Goal: Transaction & Acquisition: Purchase product/service

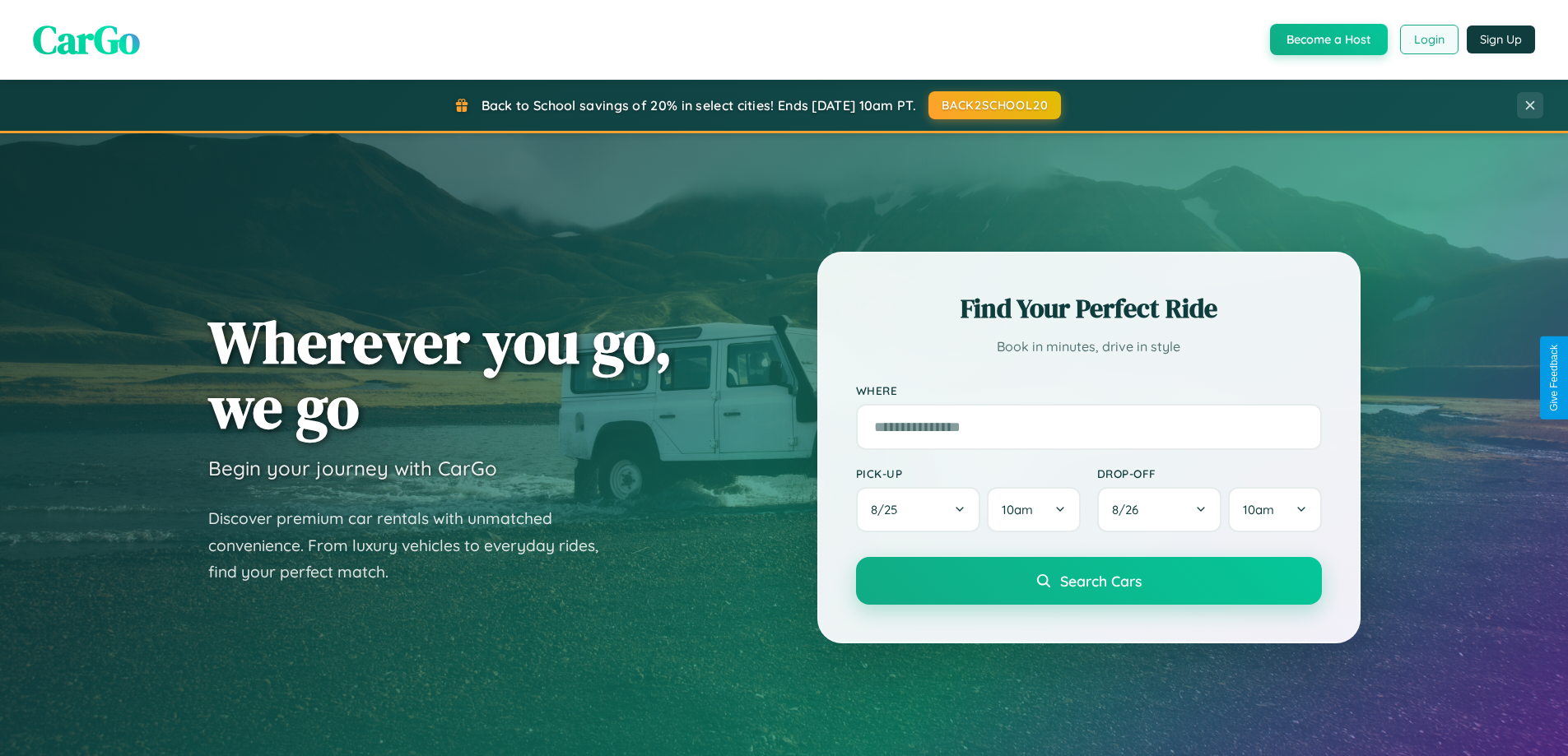
click at [1428, 40] on button "Login" at bounding box center [1429, 40] width 58 height 30
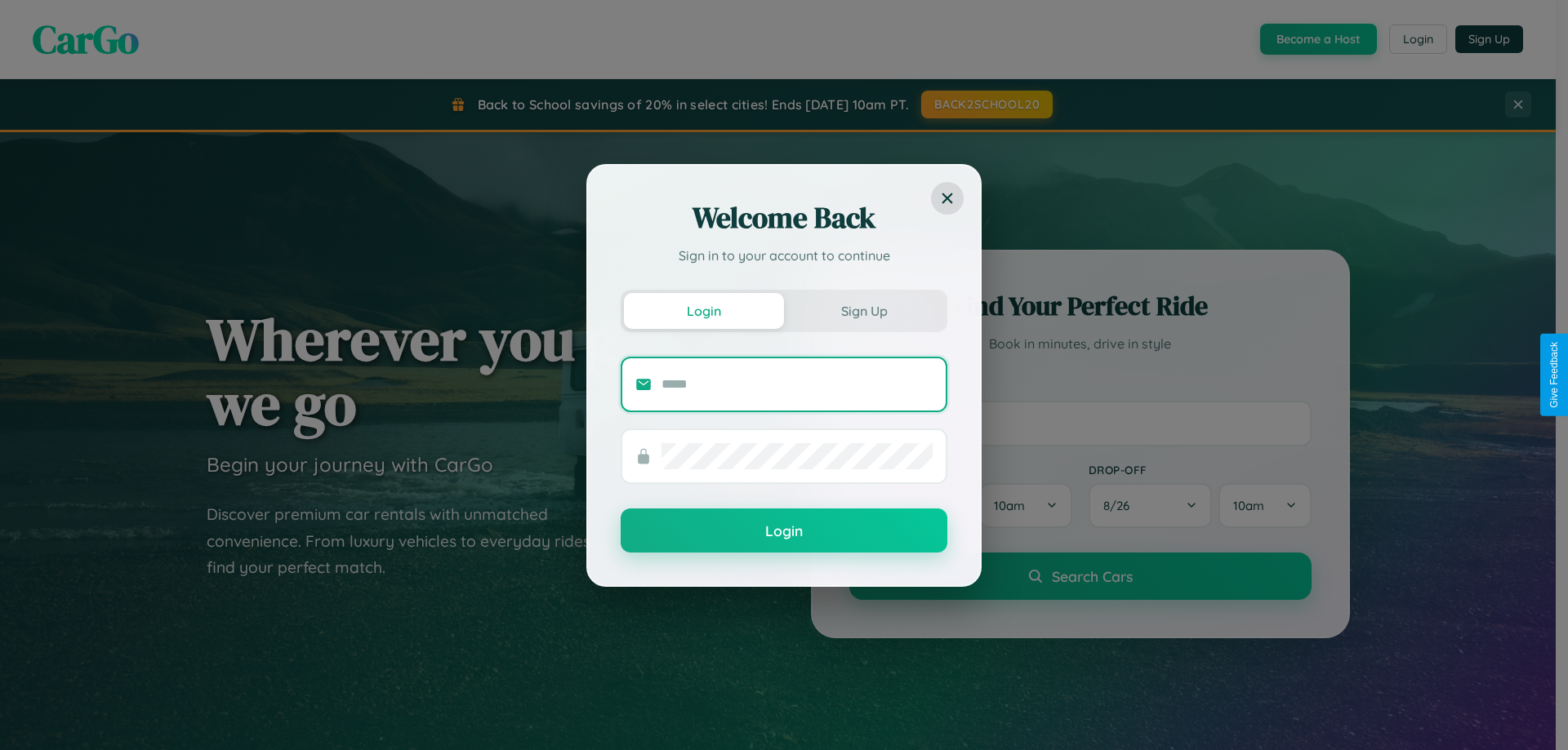
click at [797, 384] on input "text" at bounding box center [796, 385] width 271 height 26
type input "**********"
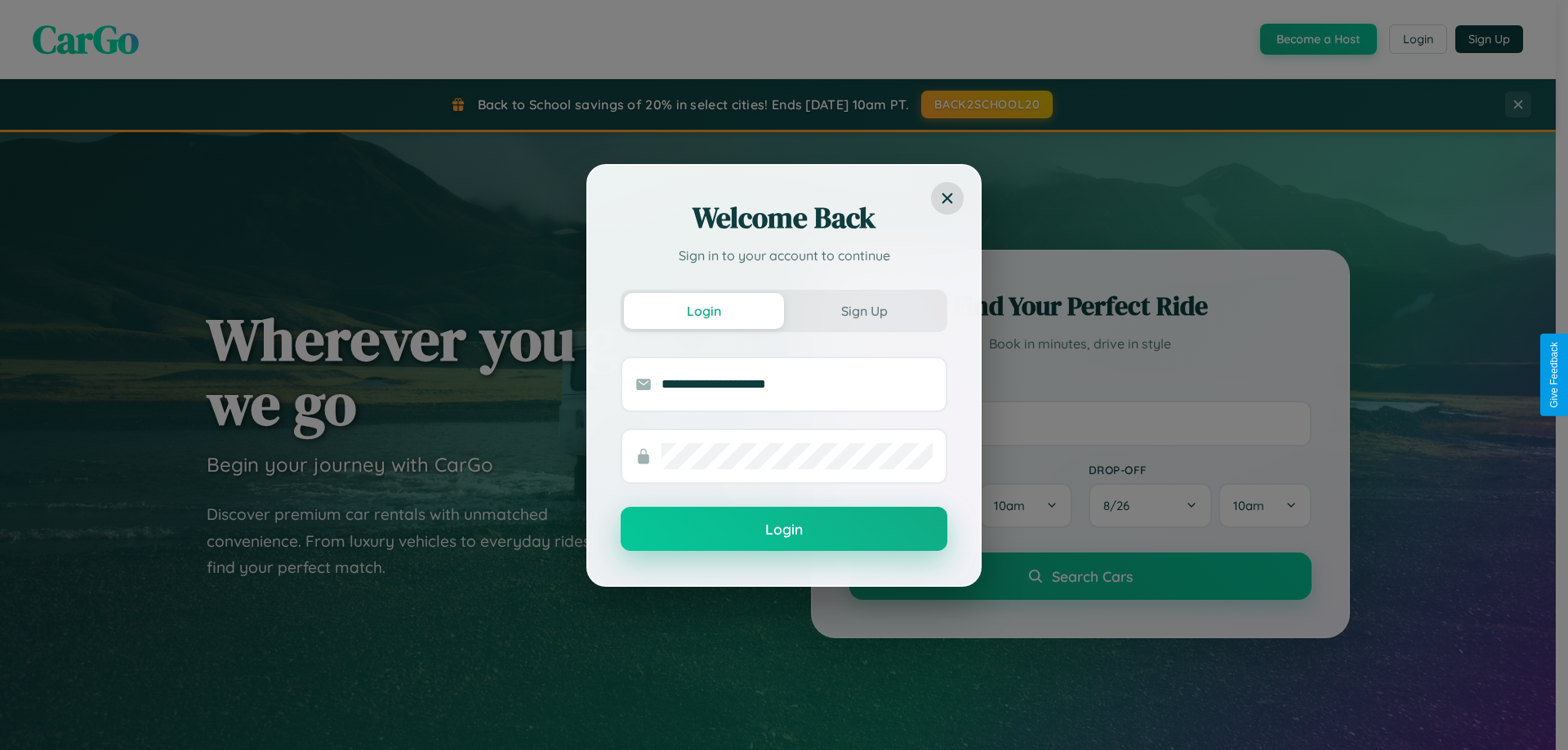
click at [784, 530] on button "Login" at bounding box center [784, 528] width 326 height 44
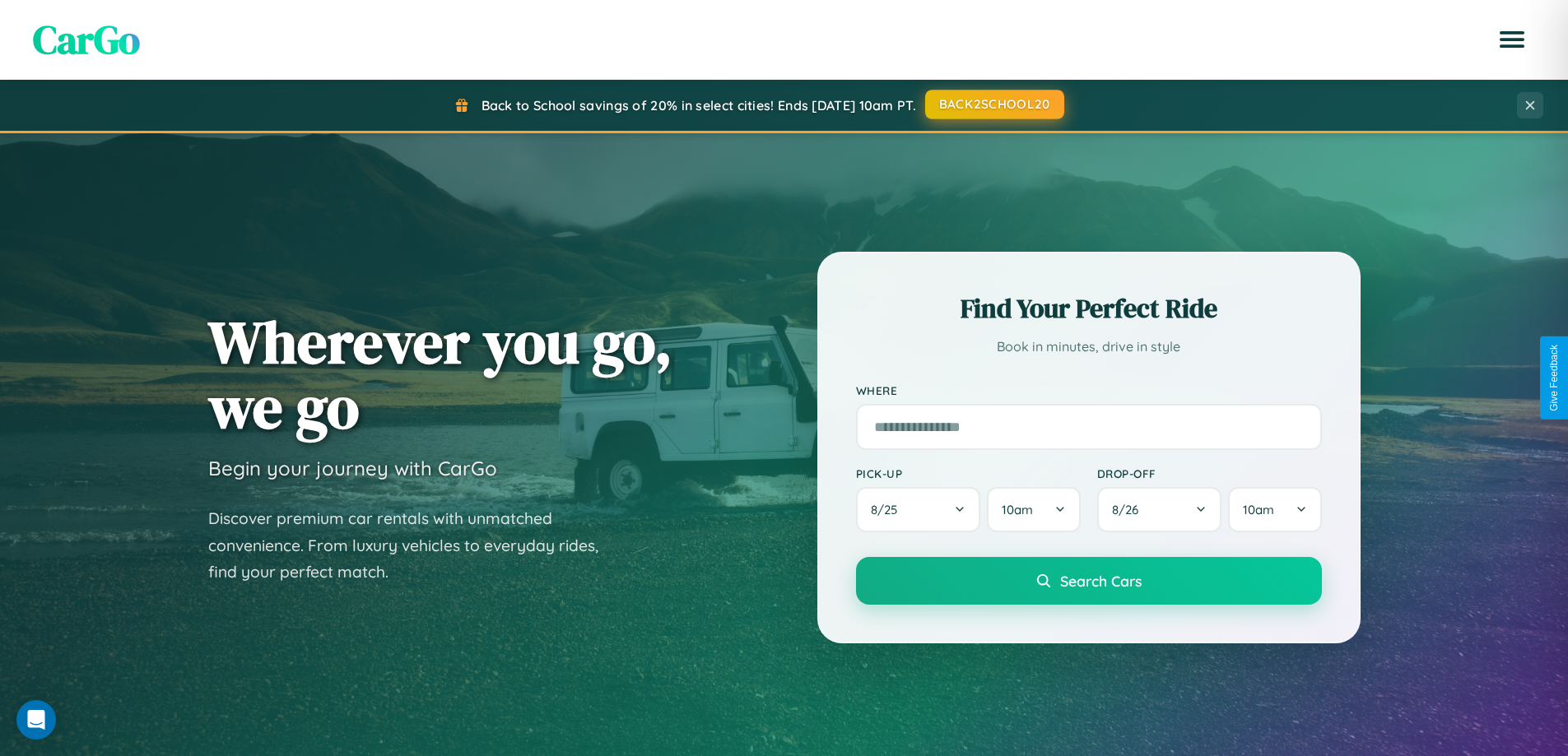
click at [994, 105] on button "BACK2SCHOOL20" at bounding box center [995, 105] width 139 height 30
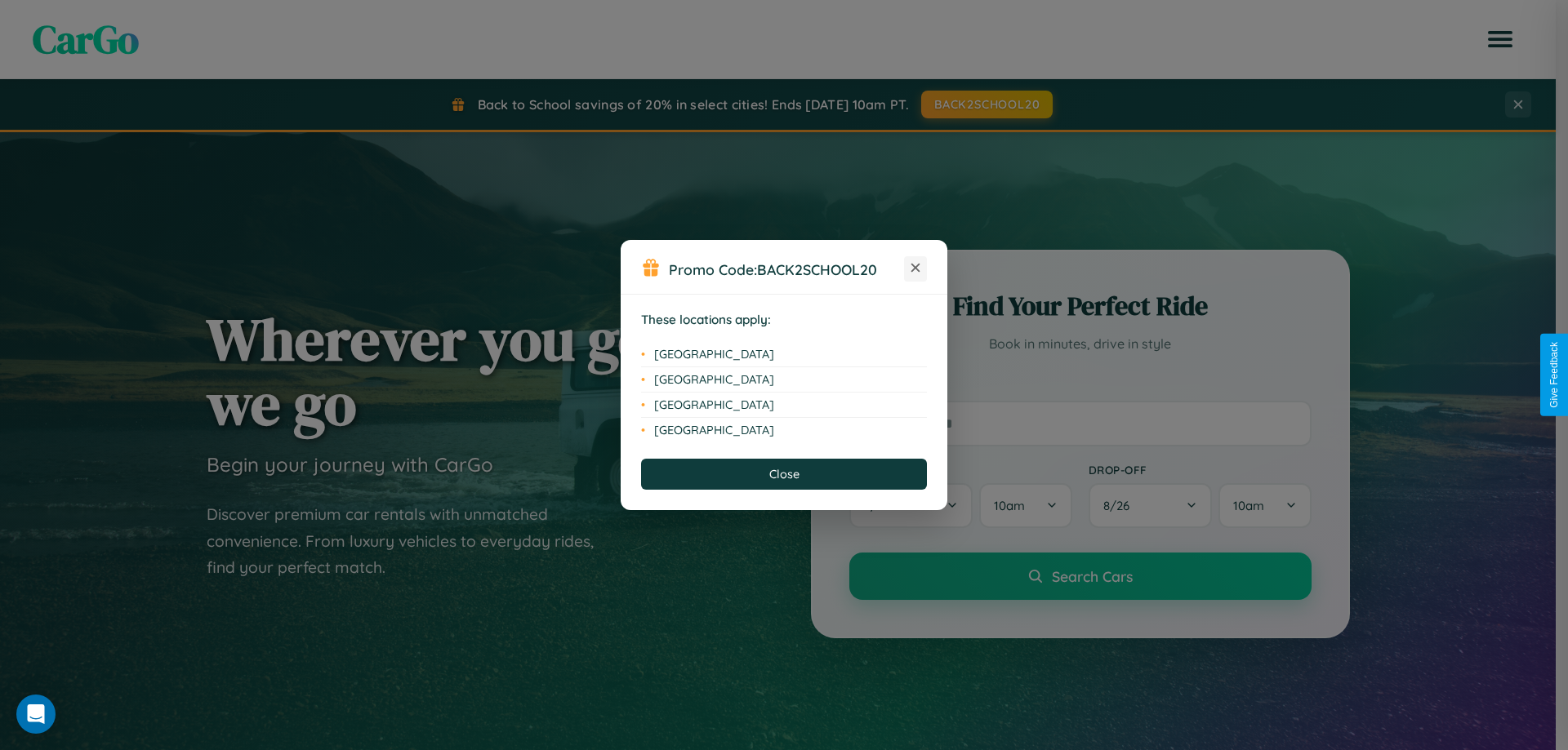
click at [916, 269] on icon at bounding box center [916, 268] width 9 height 9
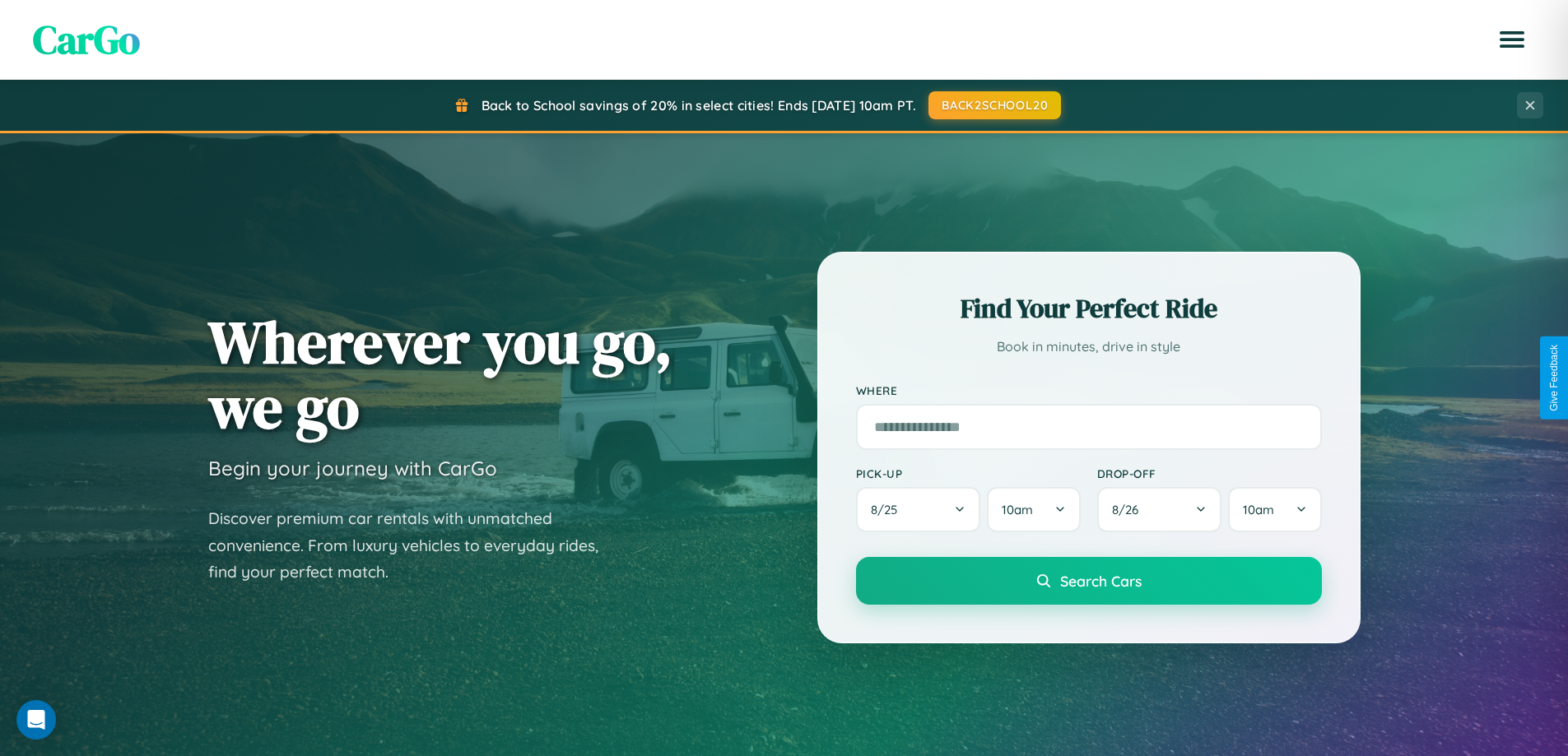
scroll to position [1132, 0]
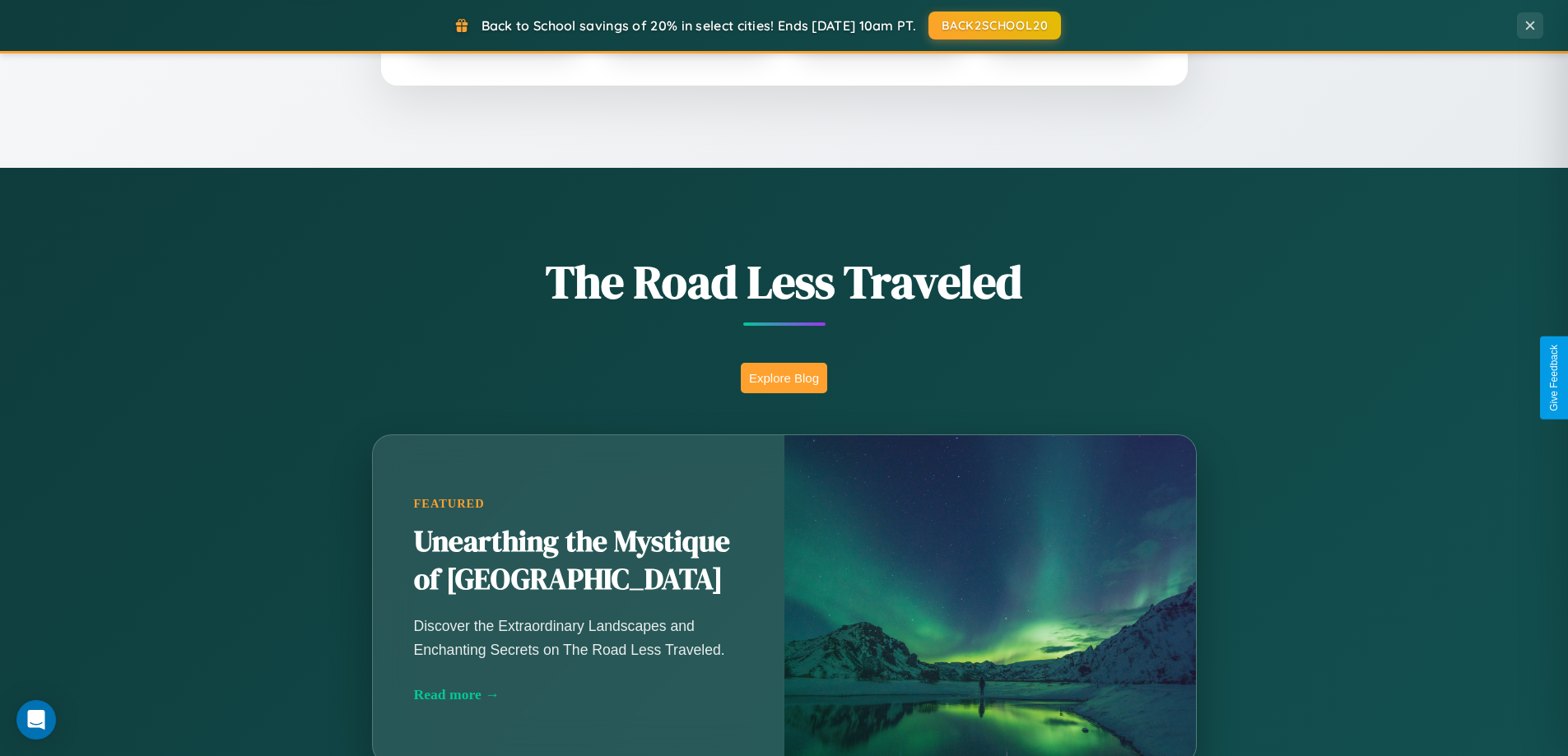
click at [784, 378] on button "Explore Blog" at bounding box center [784, 378] width 86 height 31
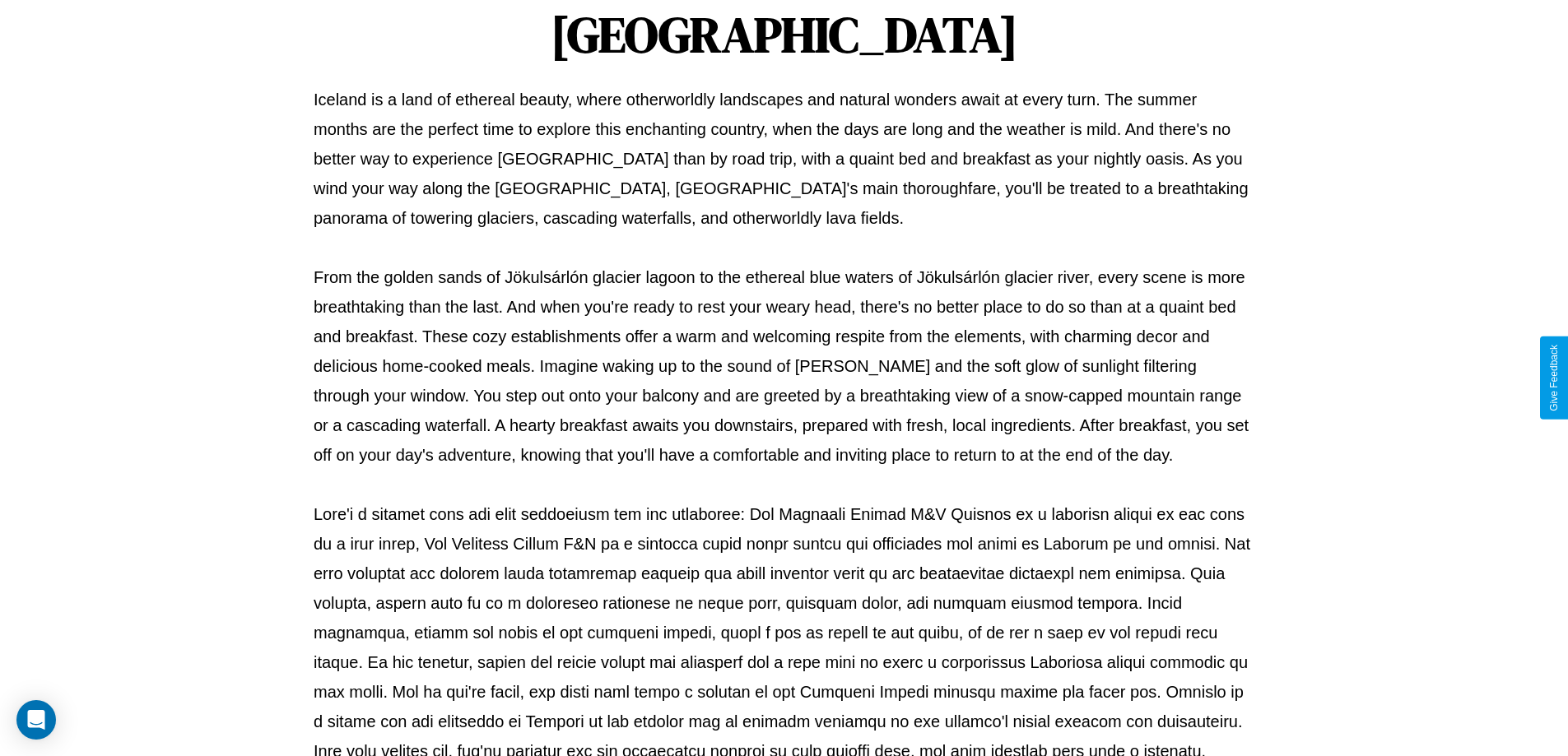
scroll to position [533, 0]
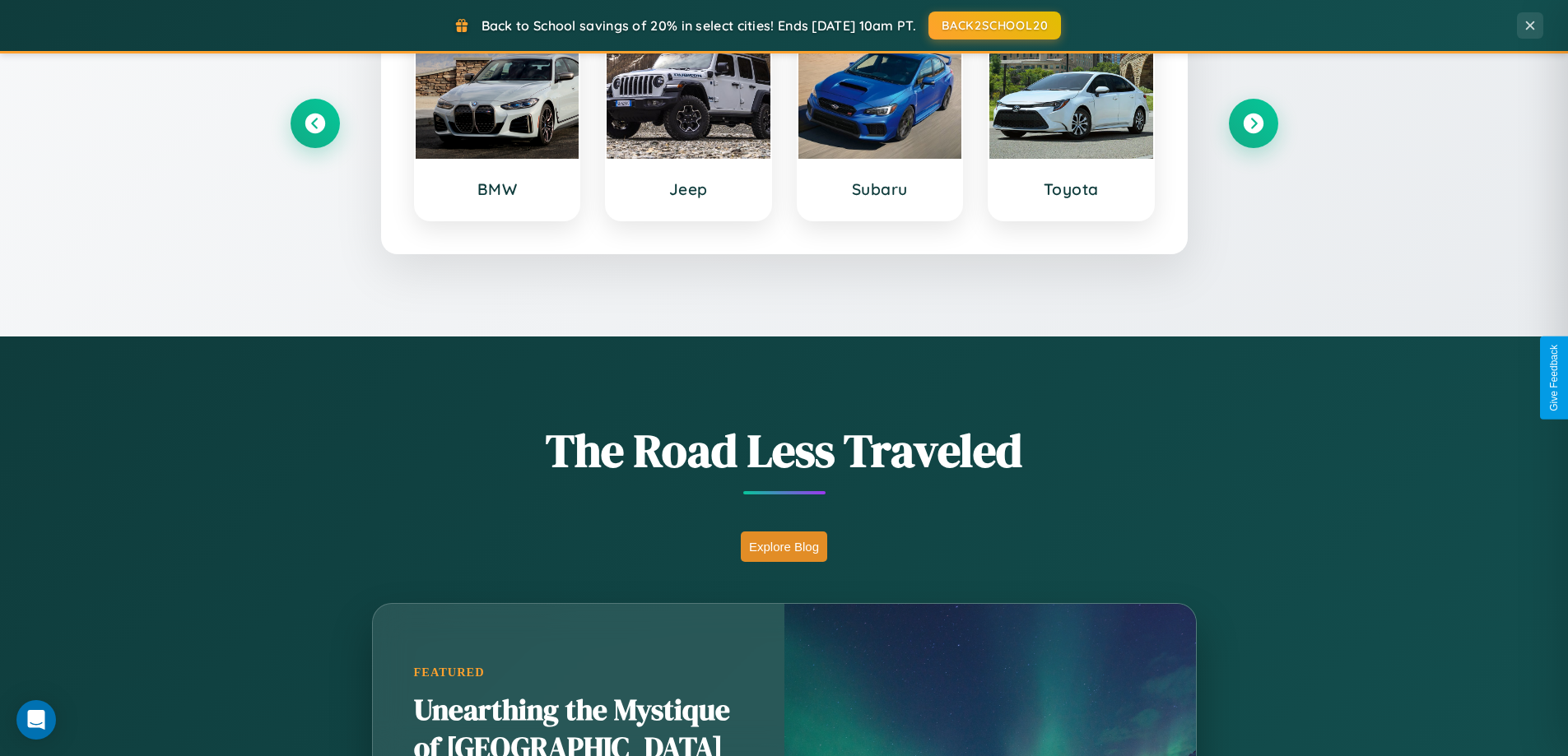
scroll to position [709, 0]
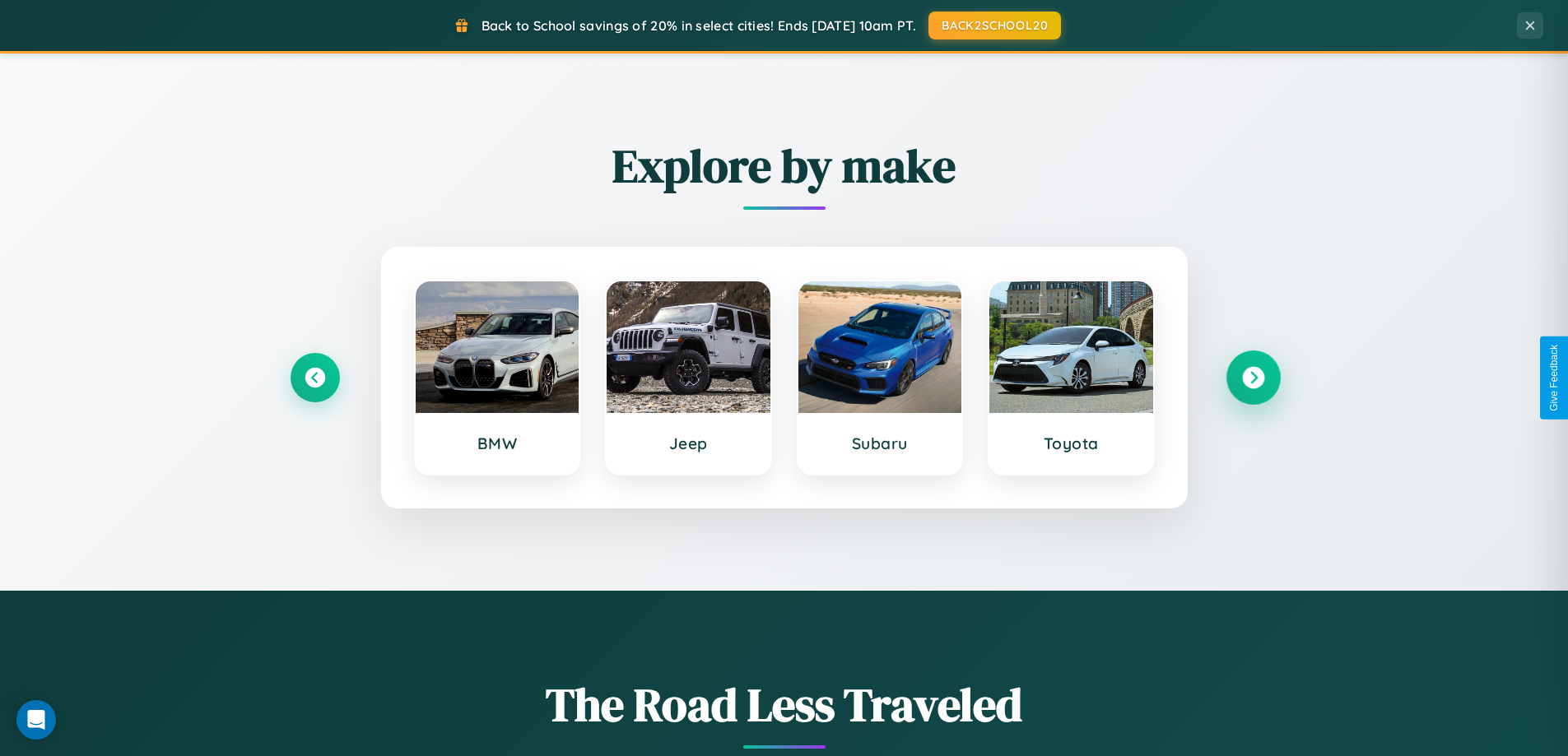
click at [1253, 378] on icon at bounding box center [1253, 378] width 22 height 22
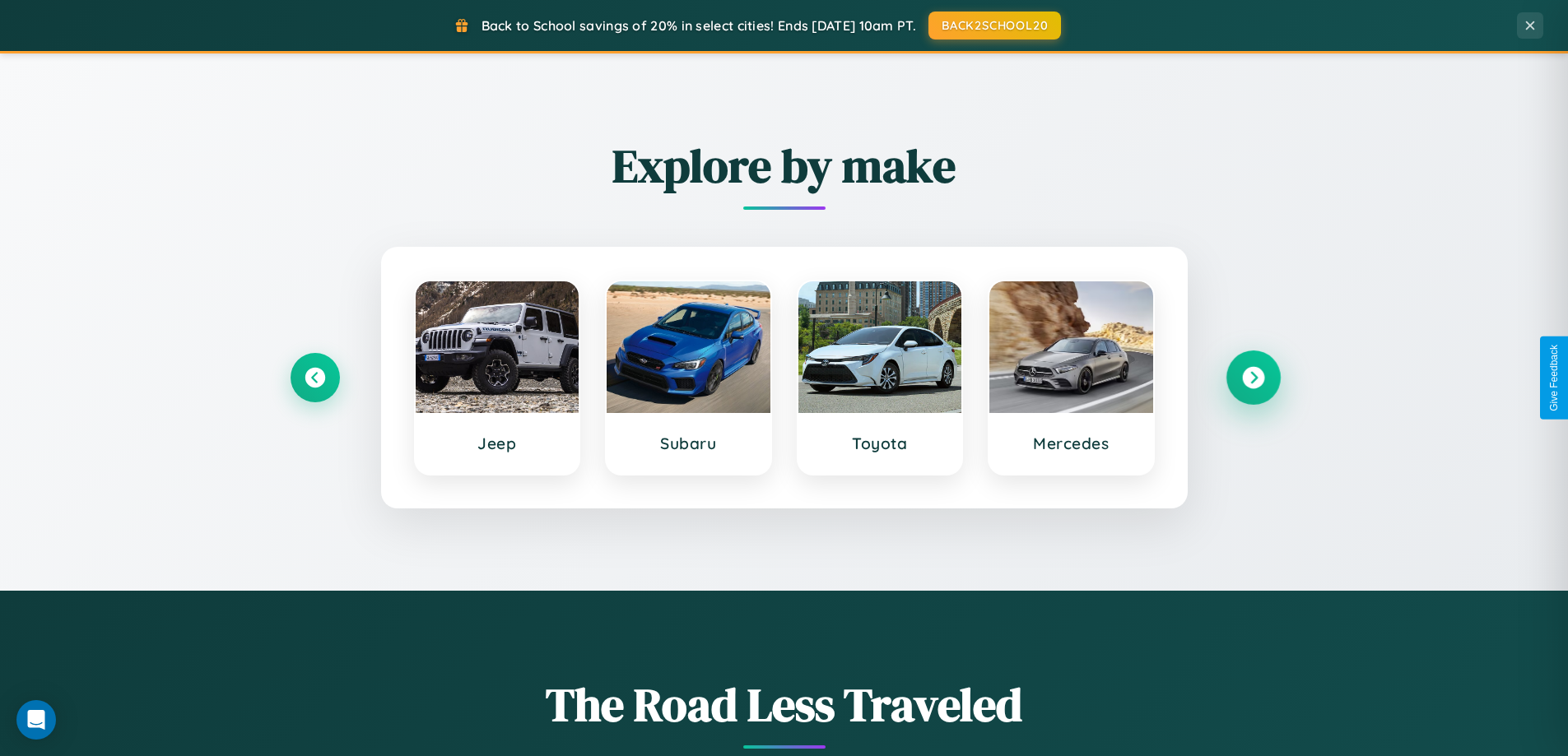
click at [1253, 378] on icon at bounding box center [1253, 378] width 22 height 22
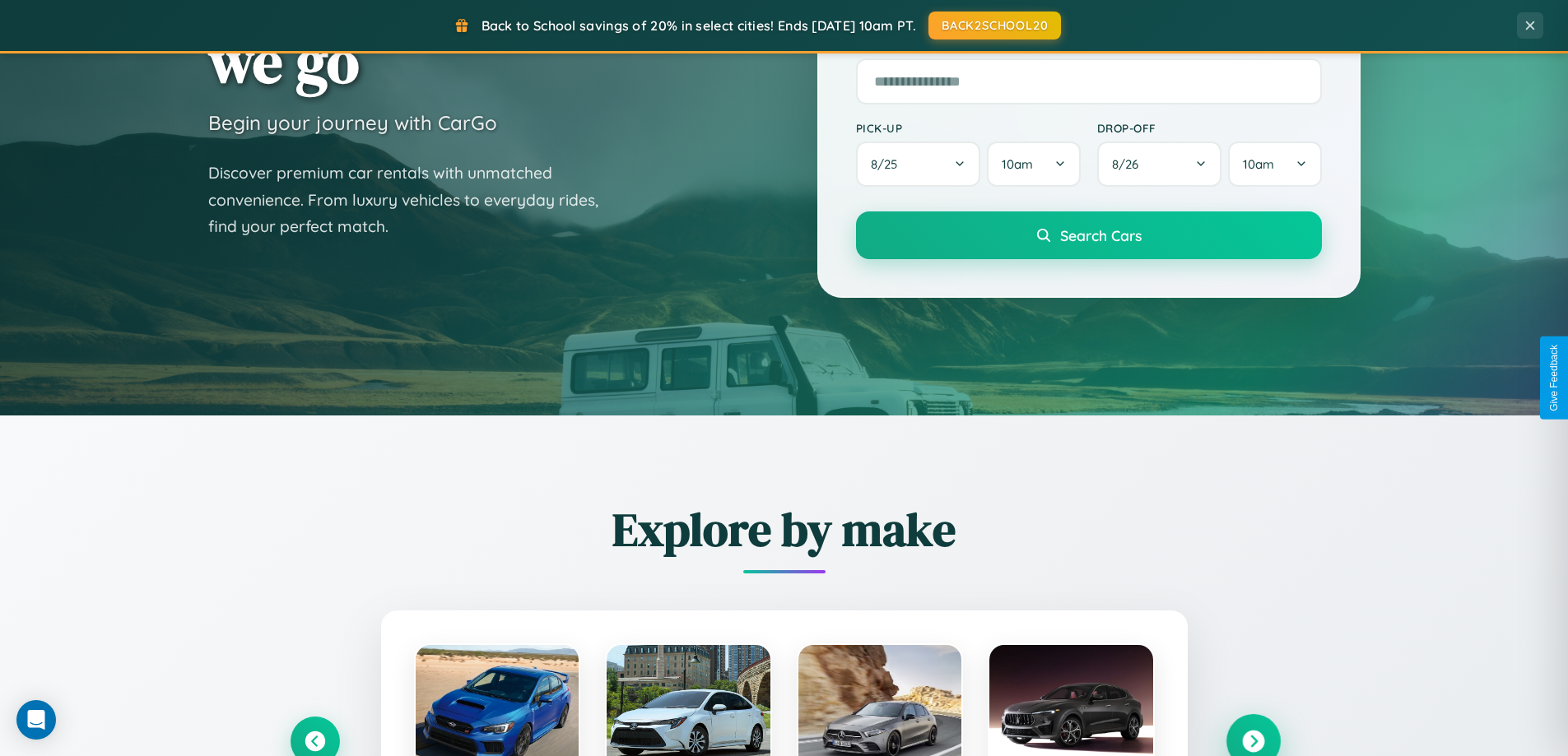
scroll to position [48, 0]
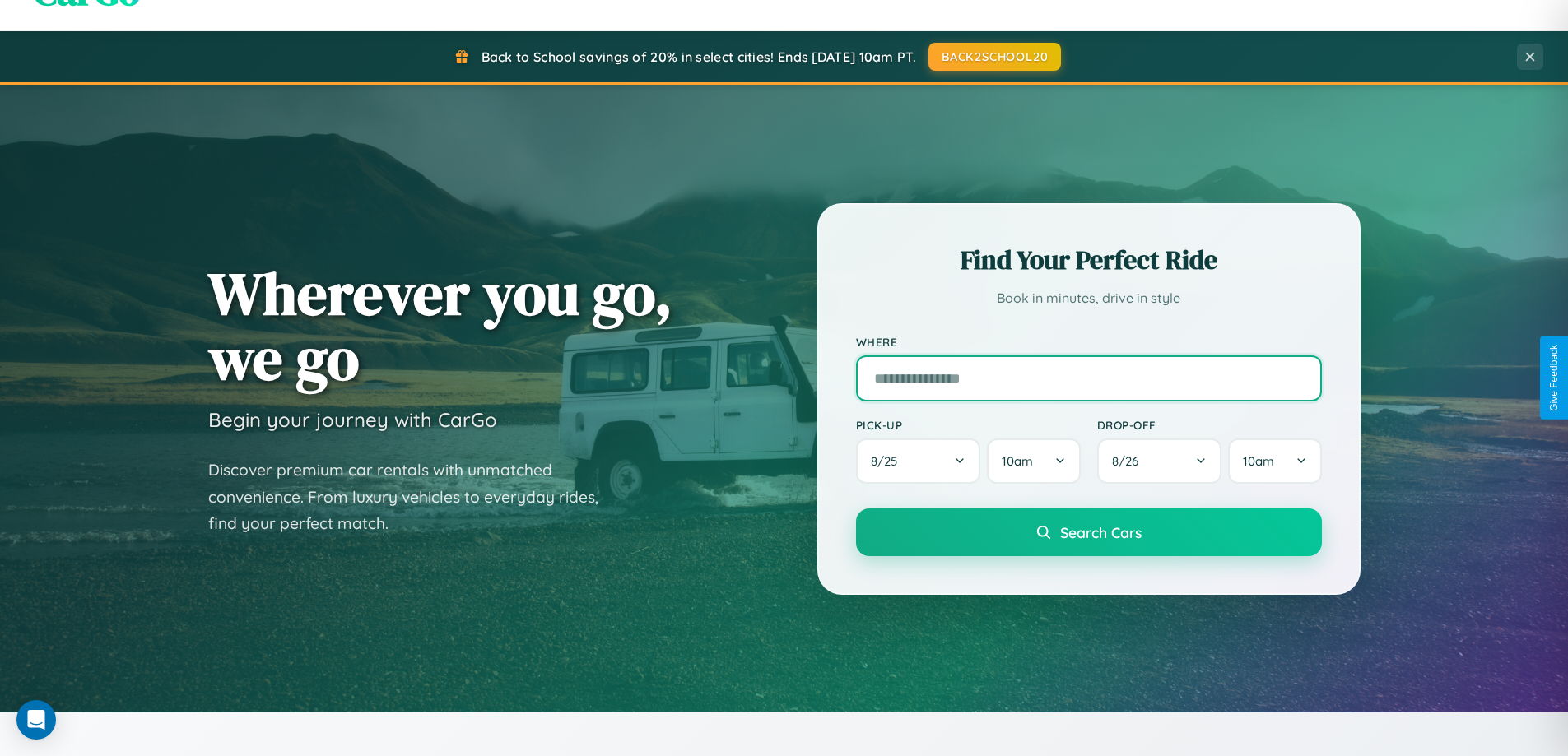
click at [1089, 378] on input "text" at bounding box center [1089, 378] width 466 height 46
type input "**********"
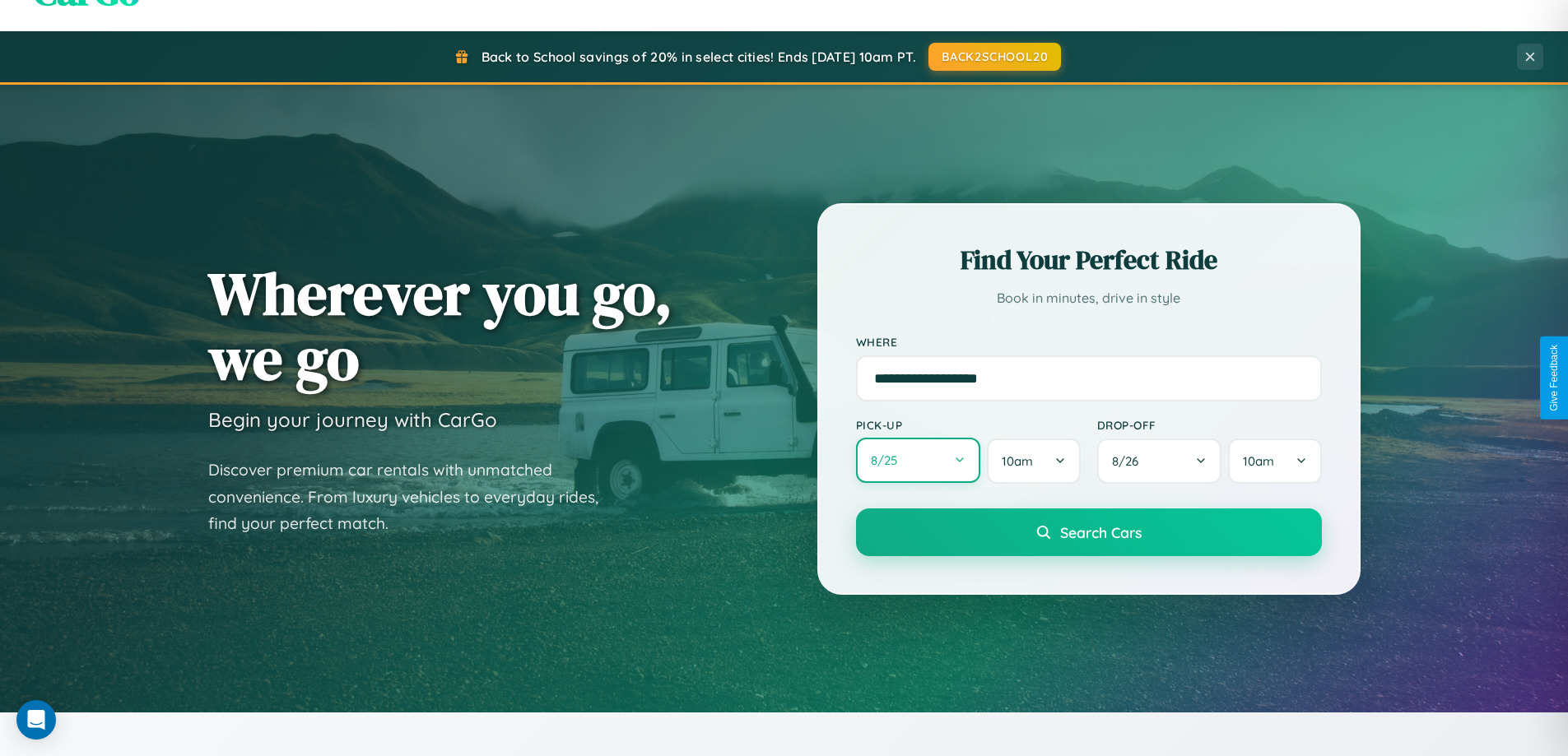
click at [918, 461] on button "8 / 25" at bounding box center [918, 460] width 125 height 45
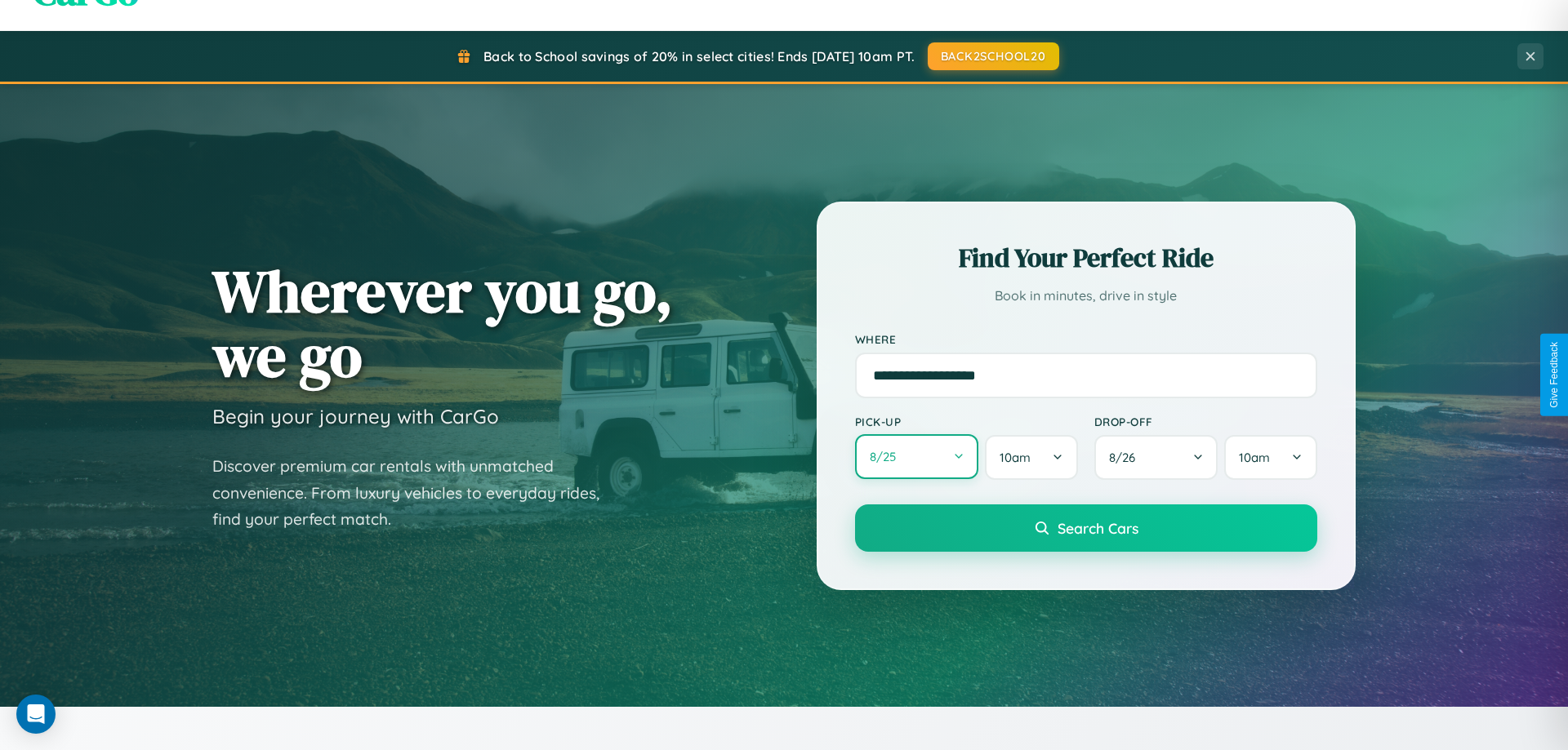
select select "*"
select select "****"
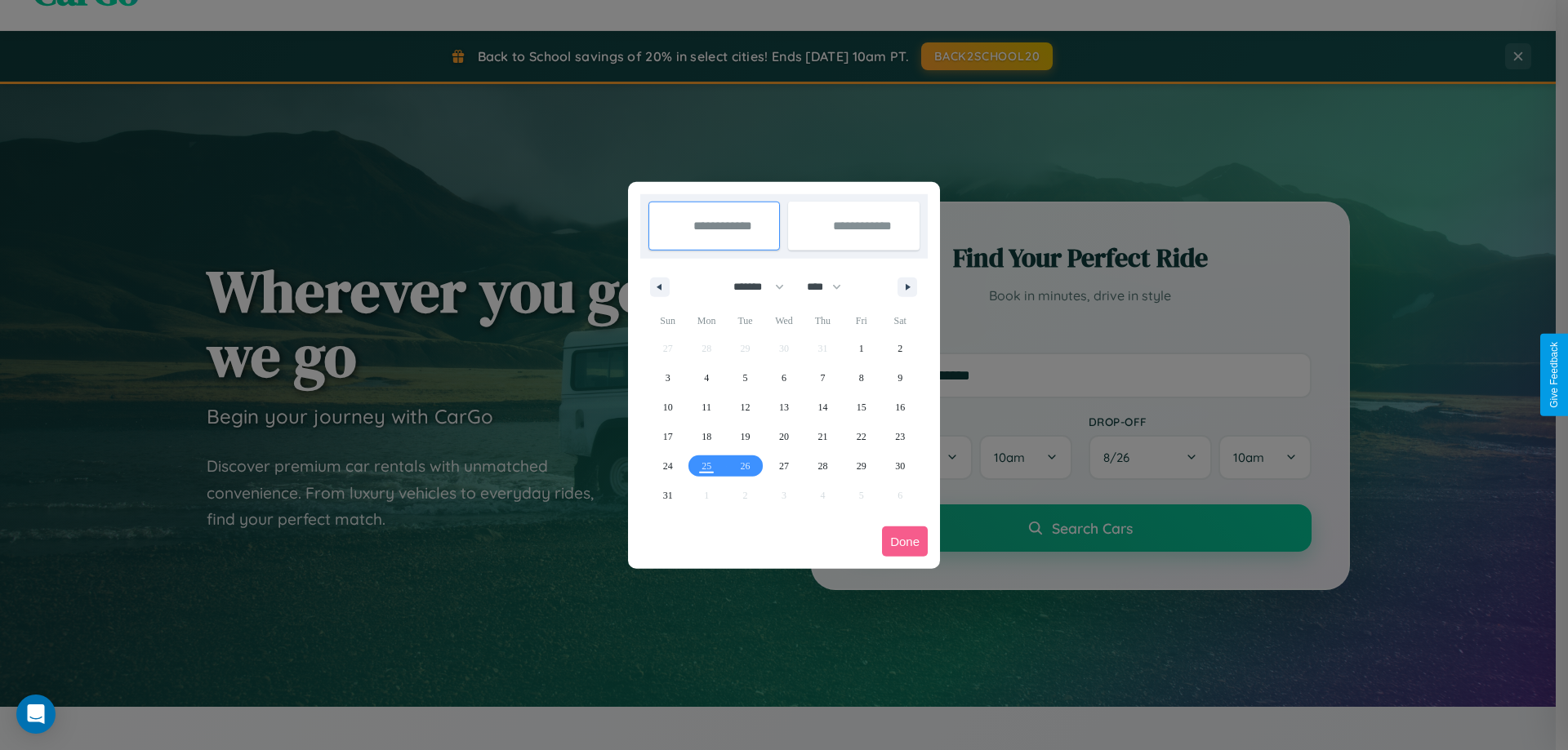
drag, startPoint x: 751, startPoint y: 287, endPoint x: 784, endPoint y: 327, distance: 51.9
click at [751, 287] on select "******* ******** ***** ***** *** **** **** ****** ********* ******* ******** **…" at bounding box center [756, 287] width 69 height 27
select select "*"
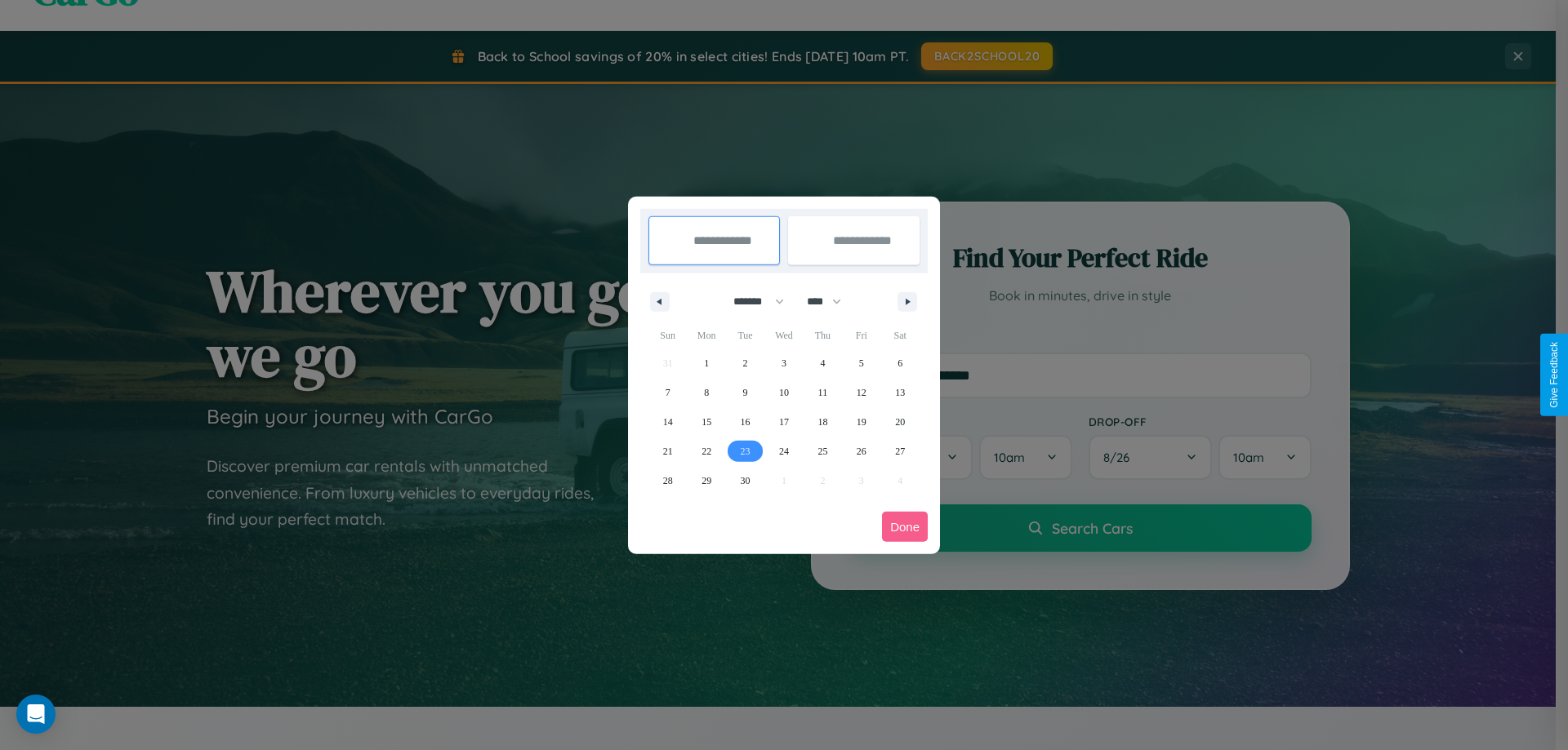
click at [745, 451] on span "23" at bounding box center [746, 452] width 10 height 30
type input "**********"
click at [745, 480] on span "30" at bounding box center [746, 481] width 10 height 30
type input "**********"
click at [905, 527] on button "Done" at bounding box center [904, 527] width 45 height 30
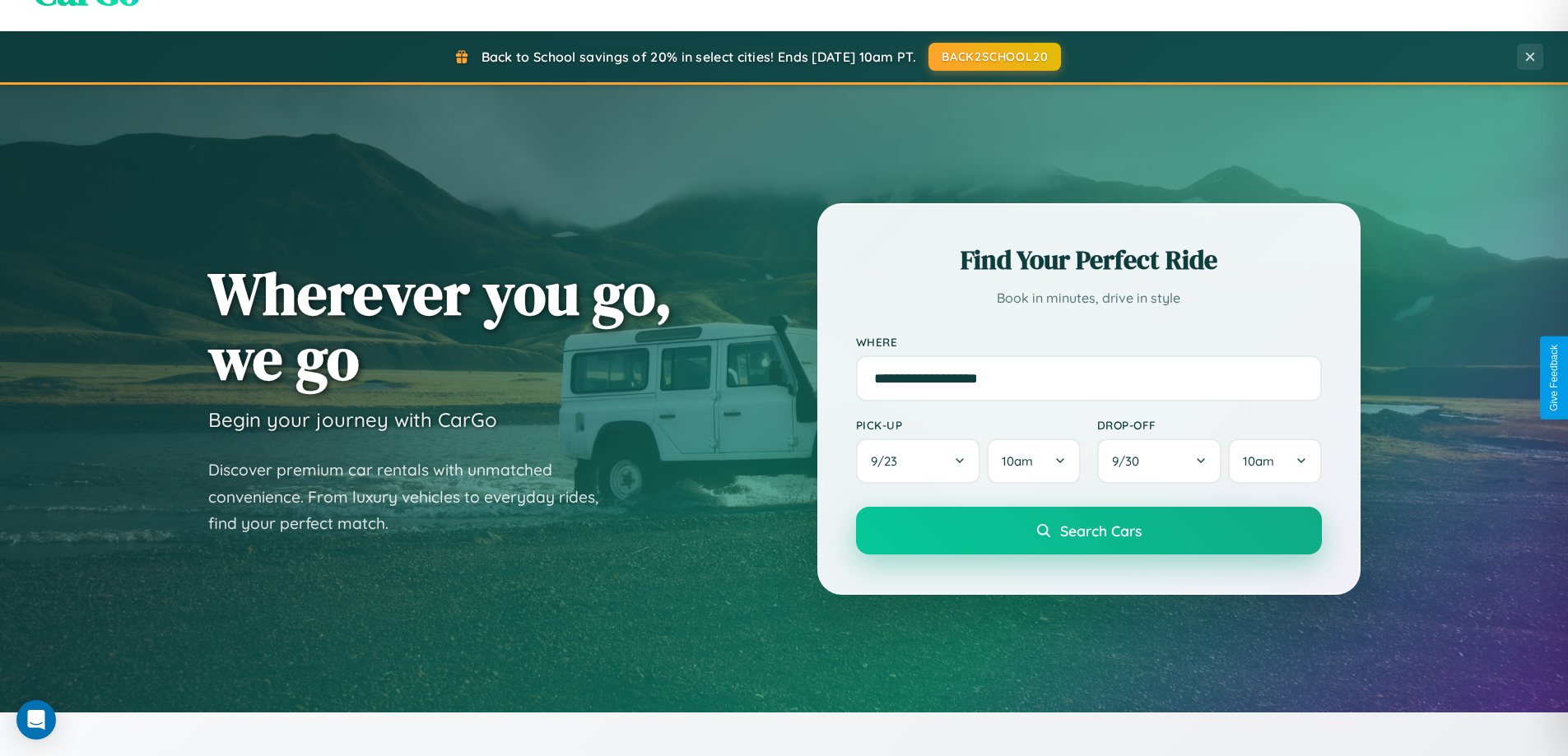
click at [1089, 531] on span "Search Cars" at bounding box center [1101, 531] width 81 height 18
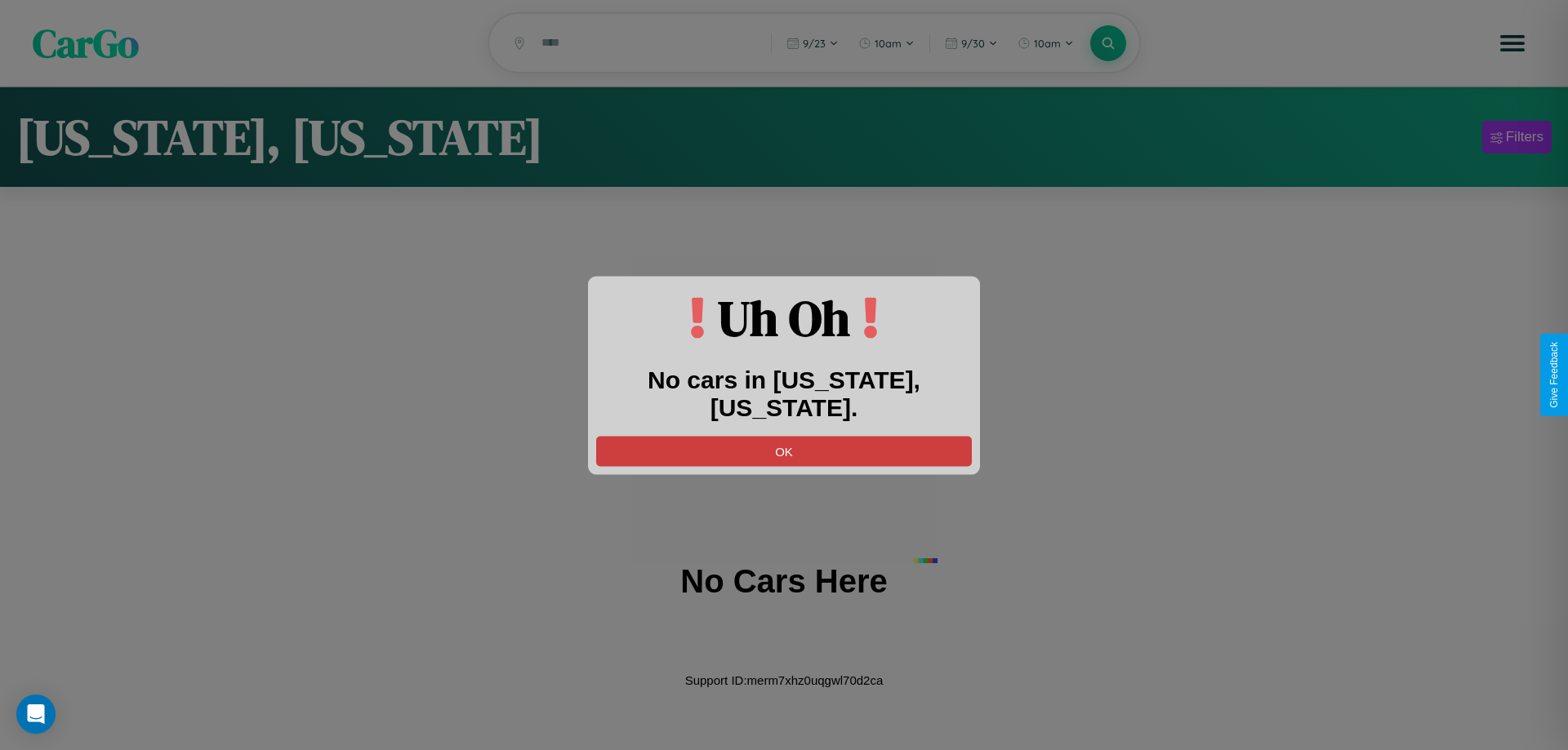
click at [784, 436] on button "OK" at bounding box center [784, 451] width 376 height 30
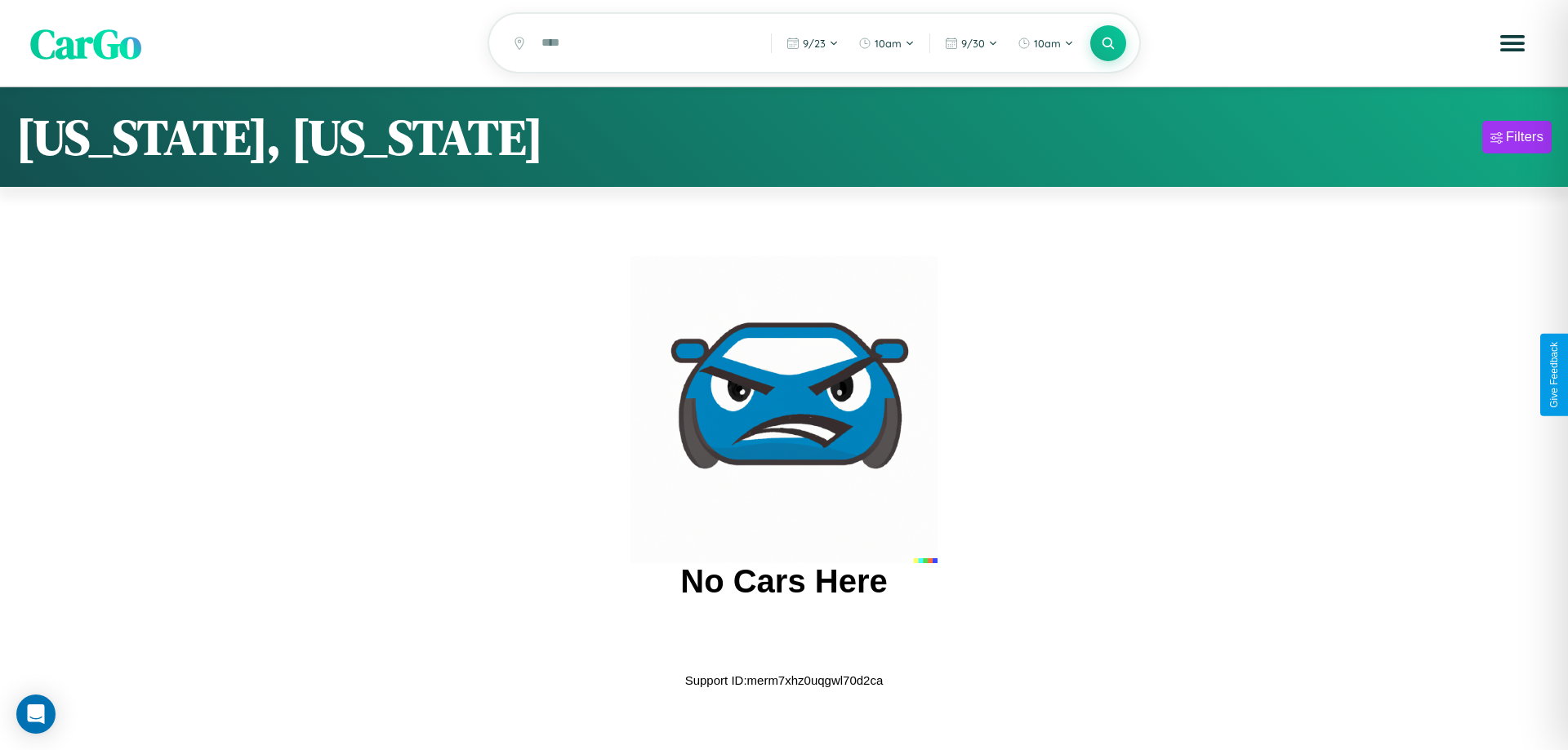
click at [86, 44] on span "CarGo" at bounding box center [86, 43] width 111 height 56
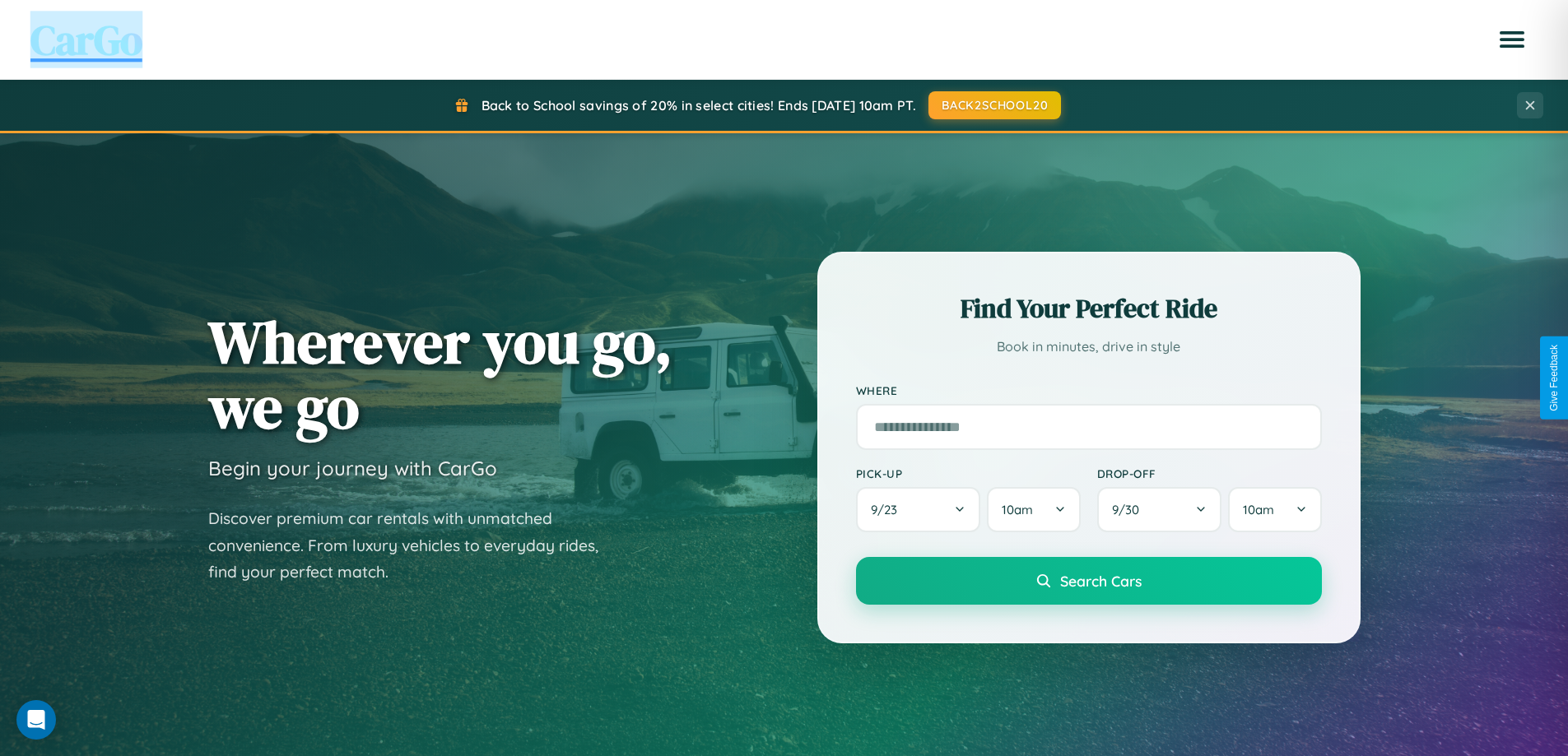
scroll to position [2644, 0]
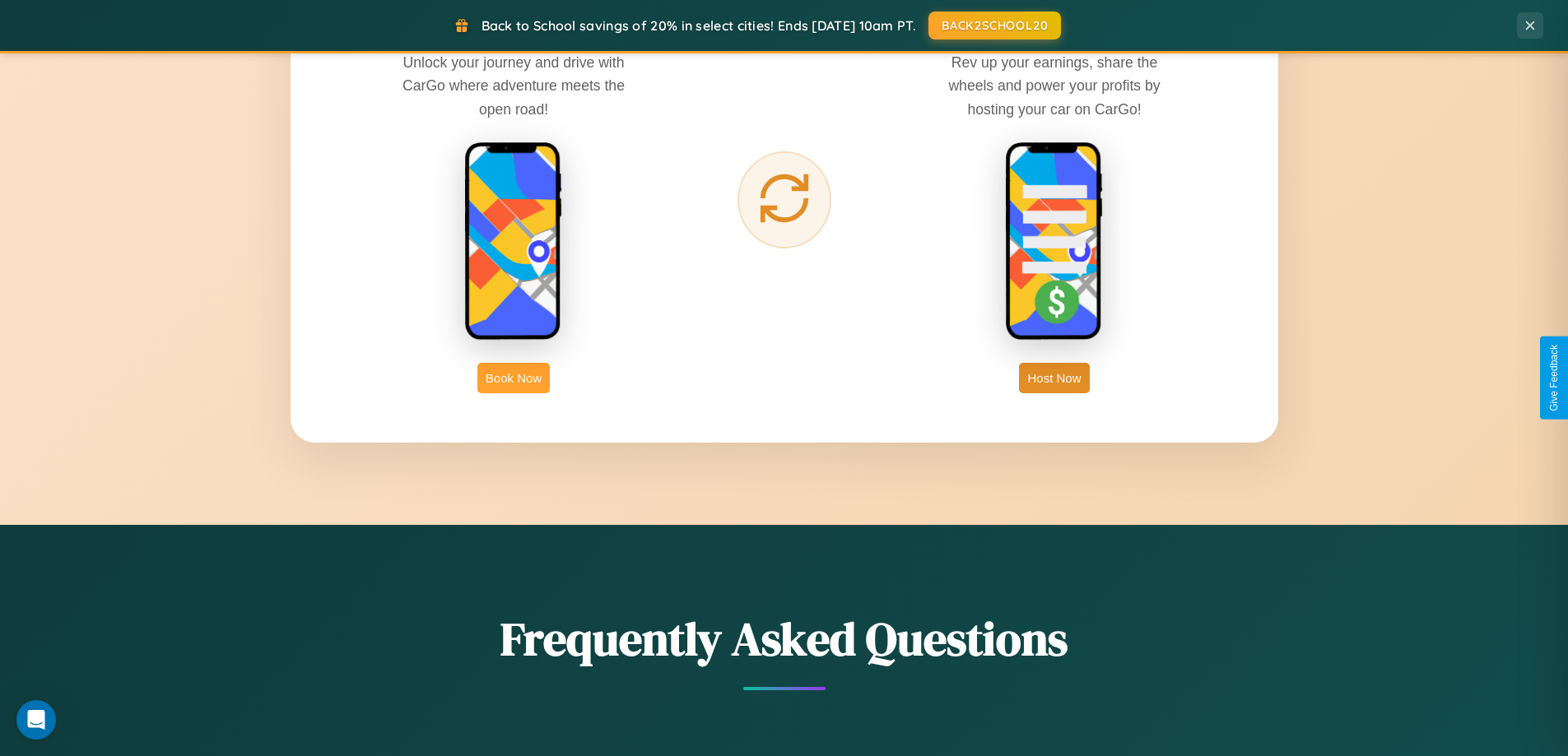
click at [514, 378] on button "Book Now" at bounding box center [514, 378] width 72 height 31
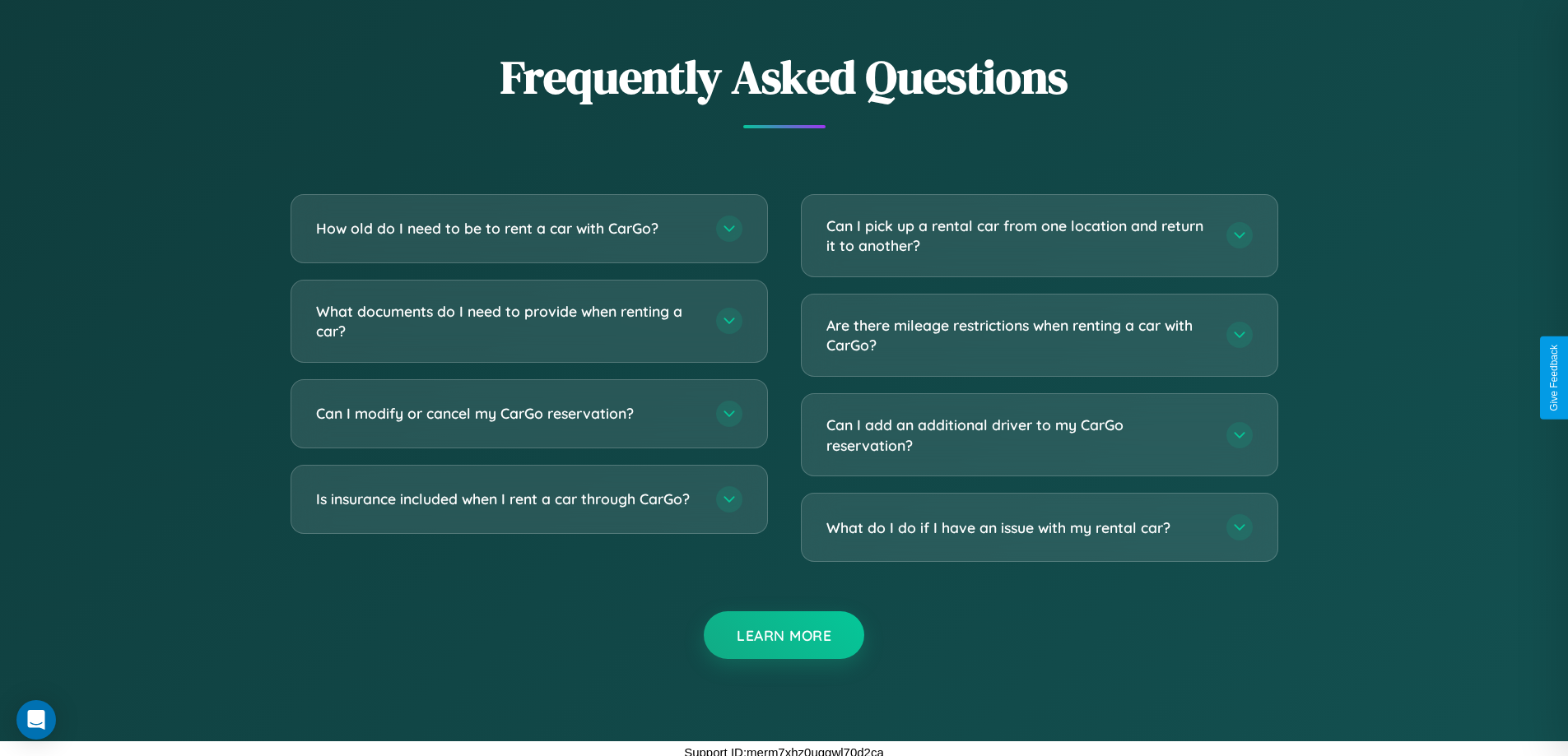
scroll to position [1372, 0]
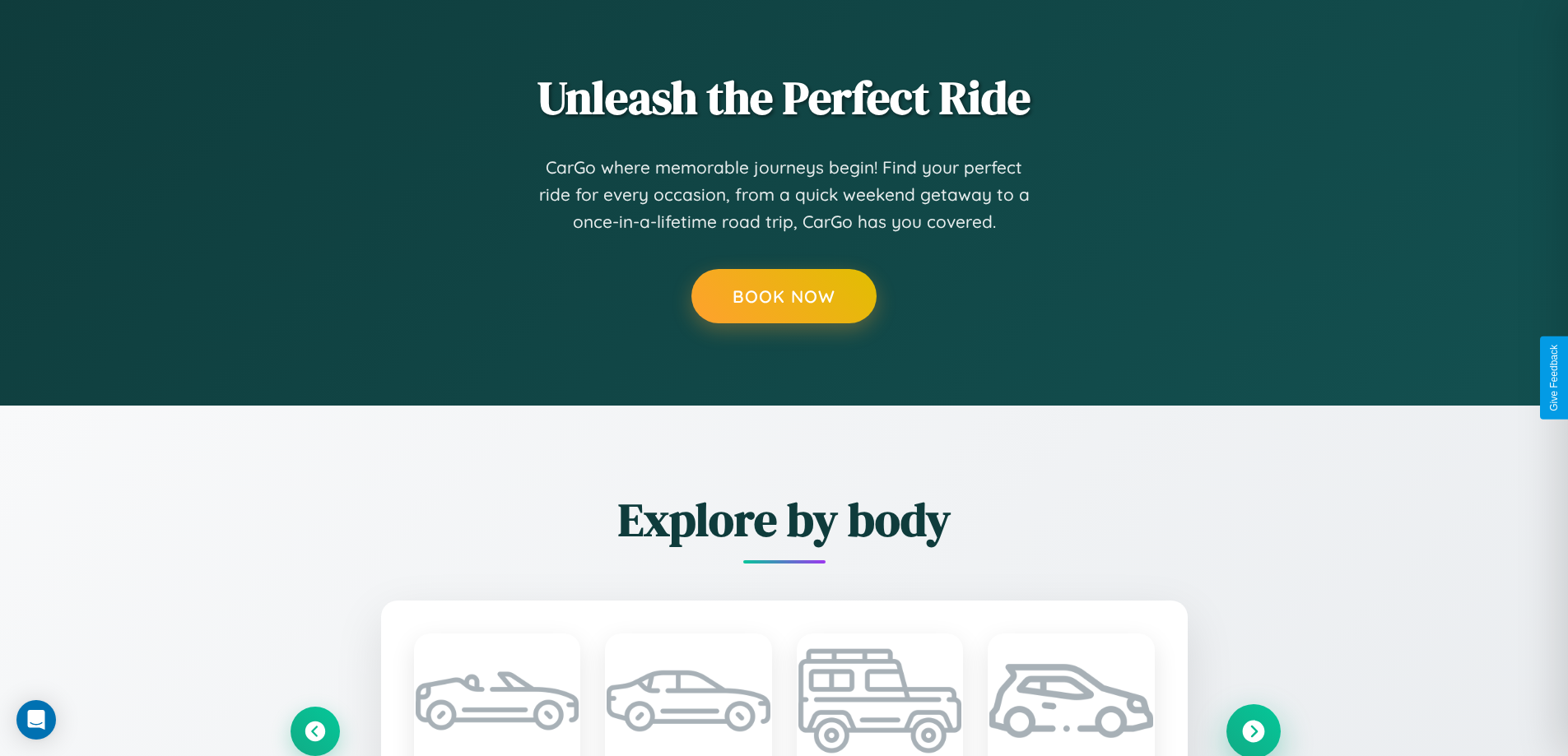
click at [1253, 730] on icon at bounding box center [1253, 731] width 22 height 22
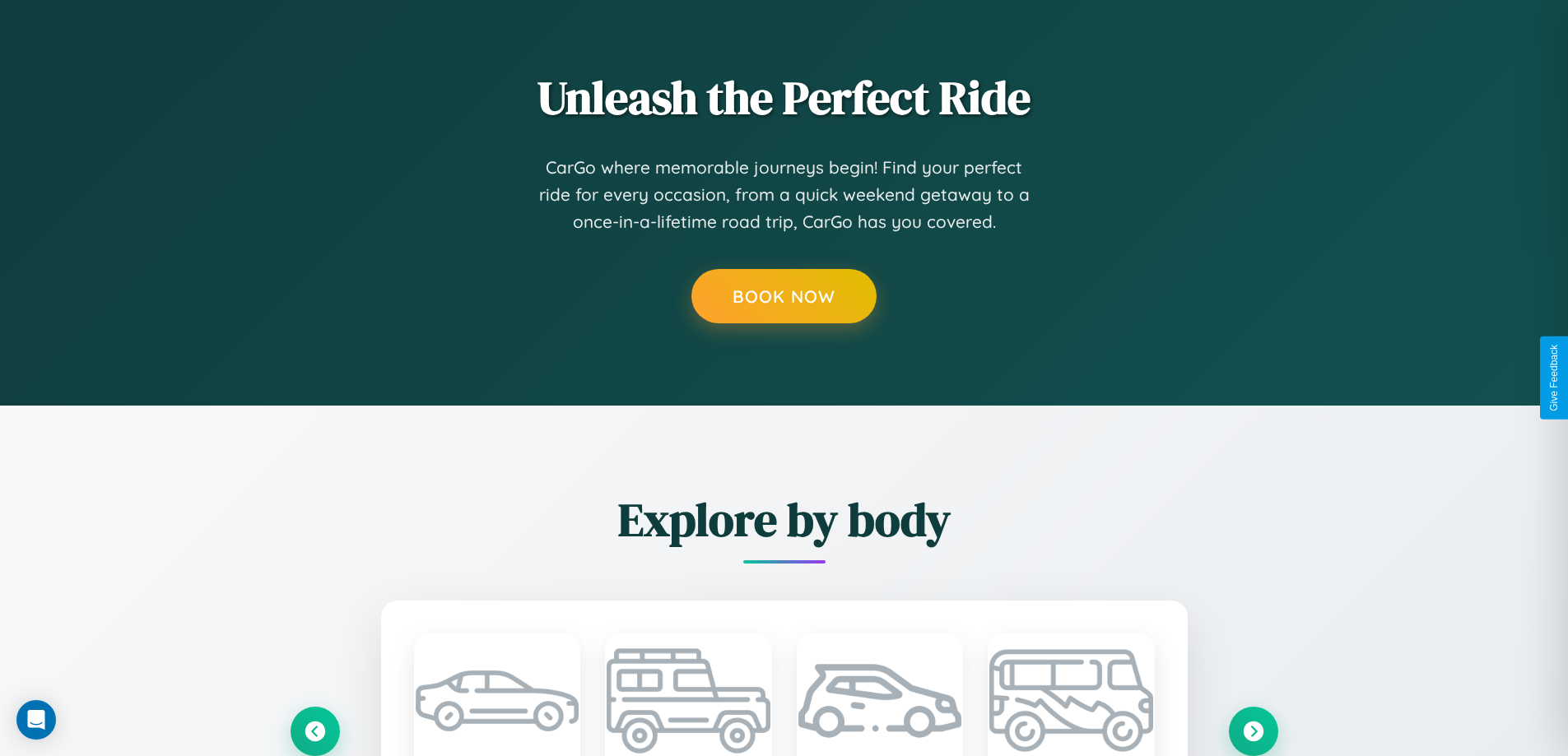
scroll to position [2414, 0]
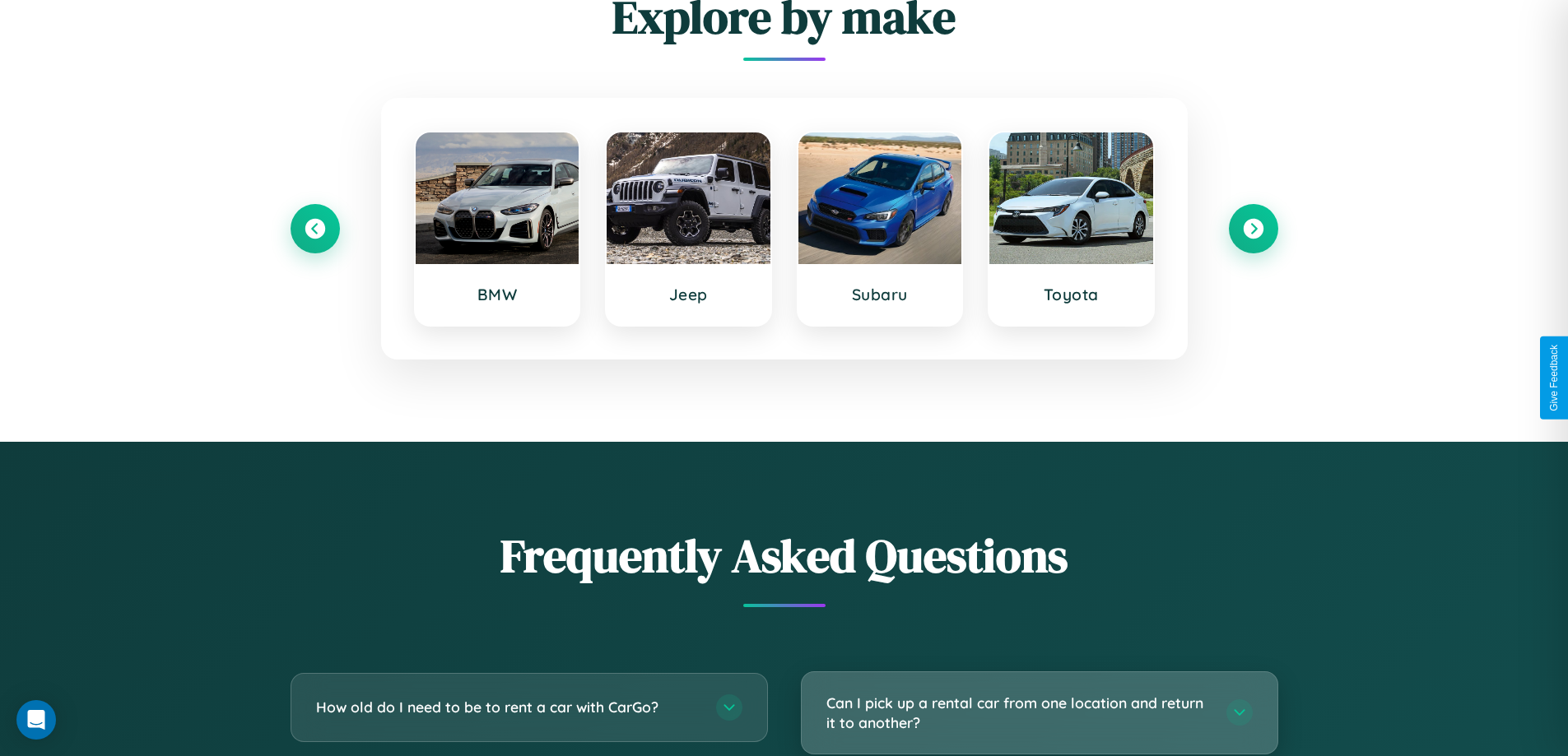
click at [1039, 714] on h3 "Can I pick up a rental car from one location and return it to another?" at bounding box center [1019, 713] width 384 height 41
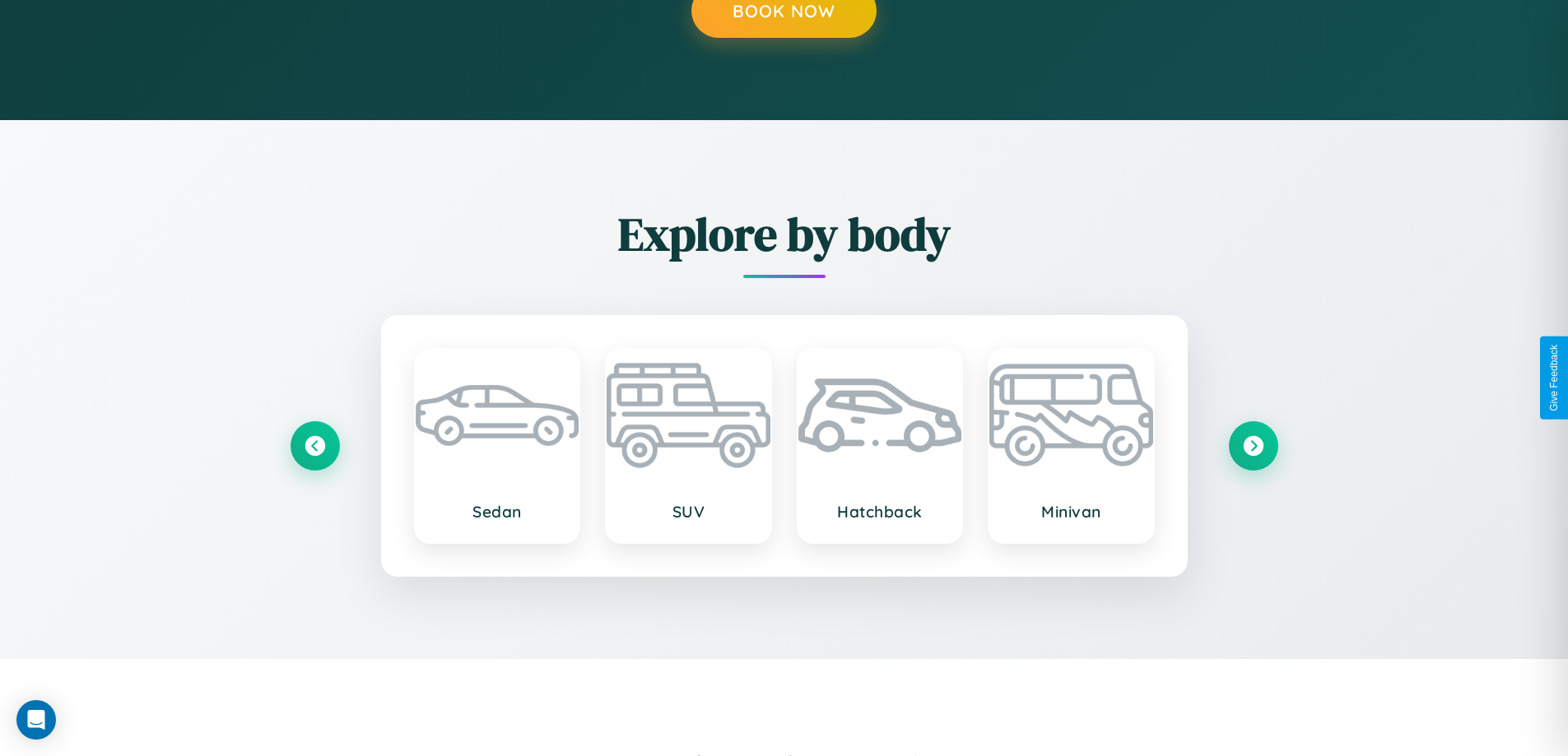
scroll to position [2400, 0]
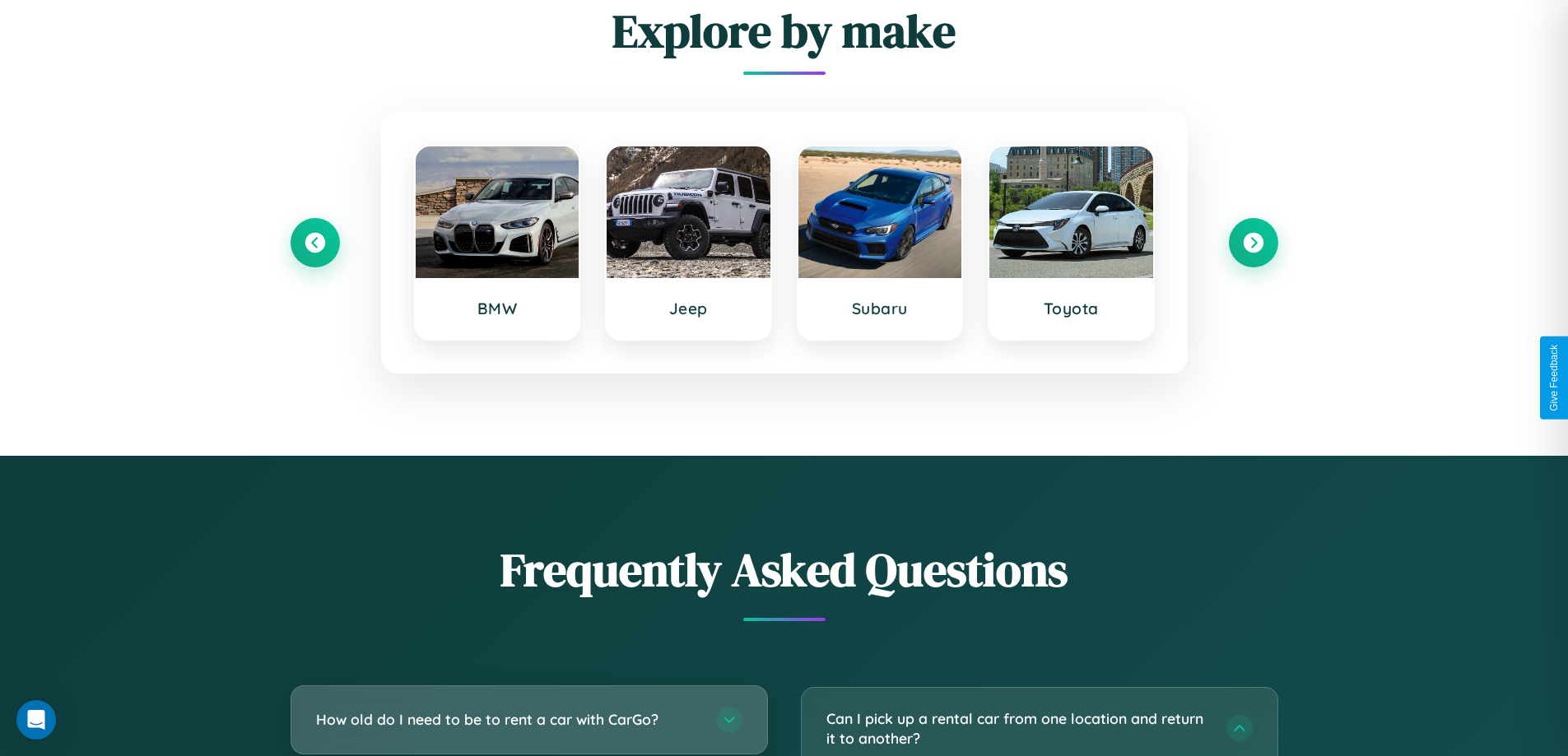
click at [528, 719] on h3 "How old do I need to be to rent a car with CarGo?" at bounding box center [508, 719] width 384 height 21
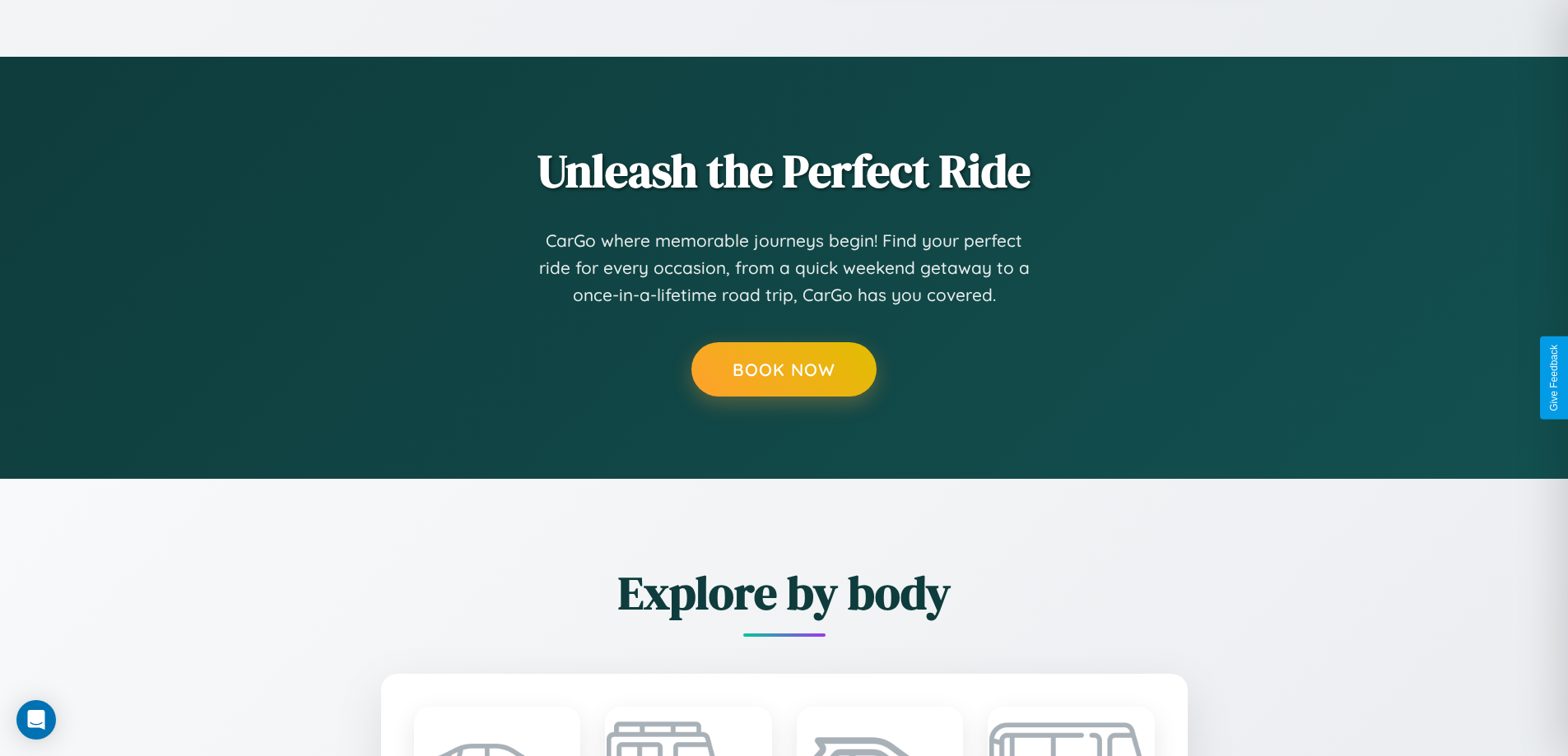
scroll to position [0, 0]
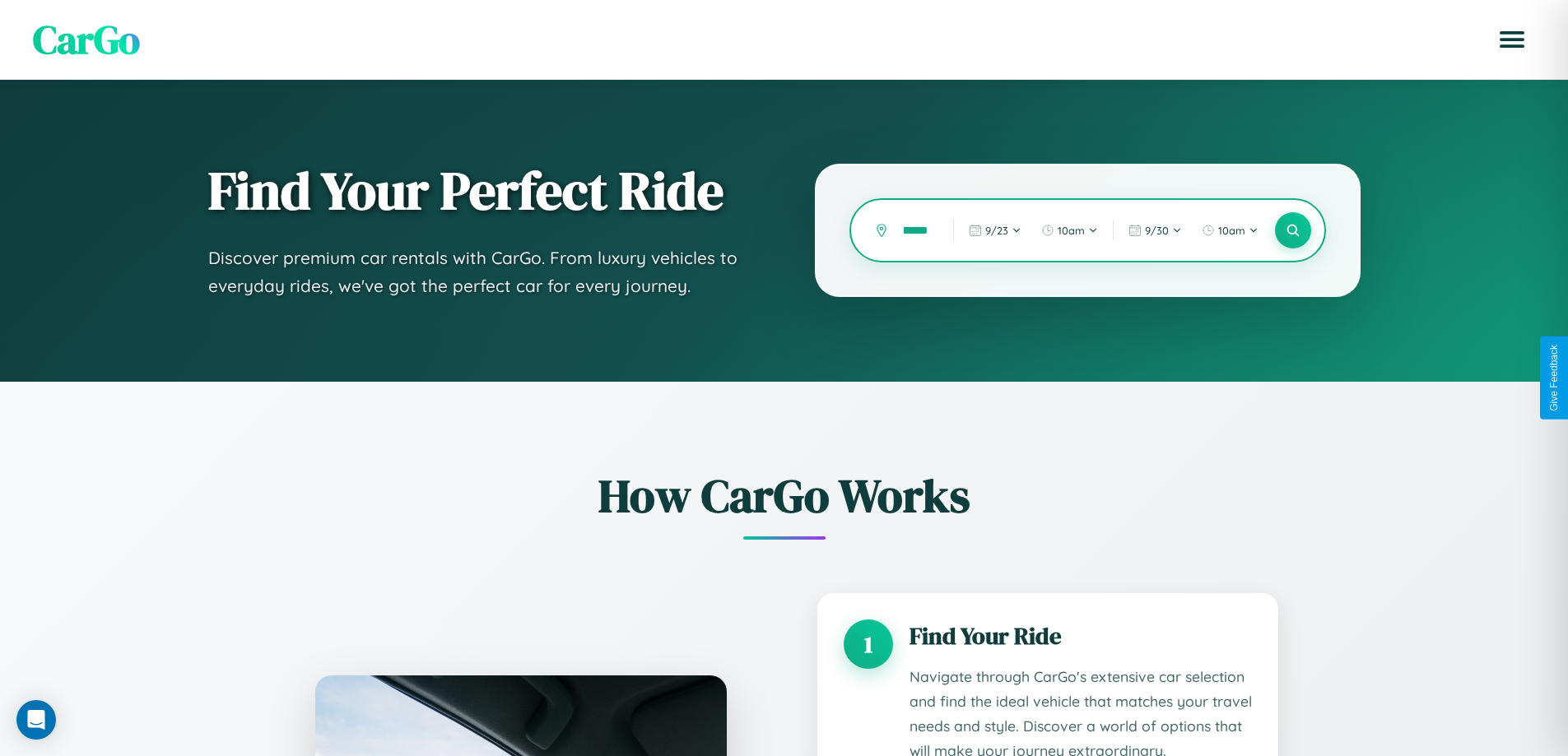
scroll to position [0, 19]
type input "*******"
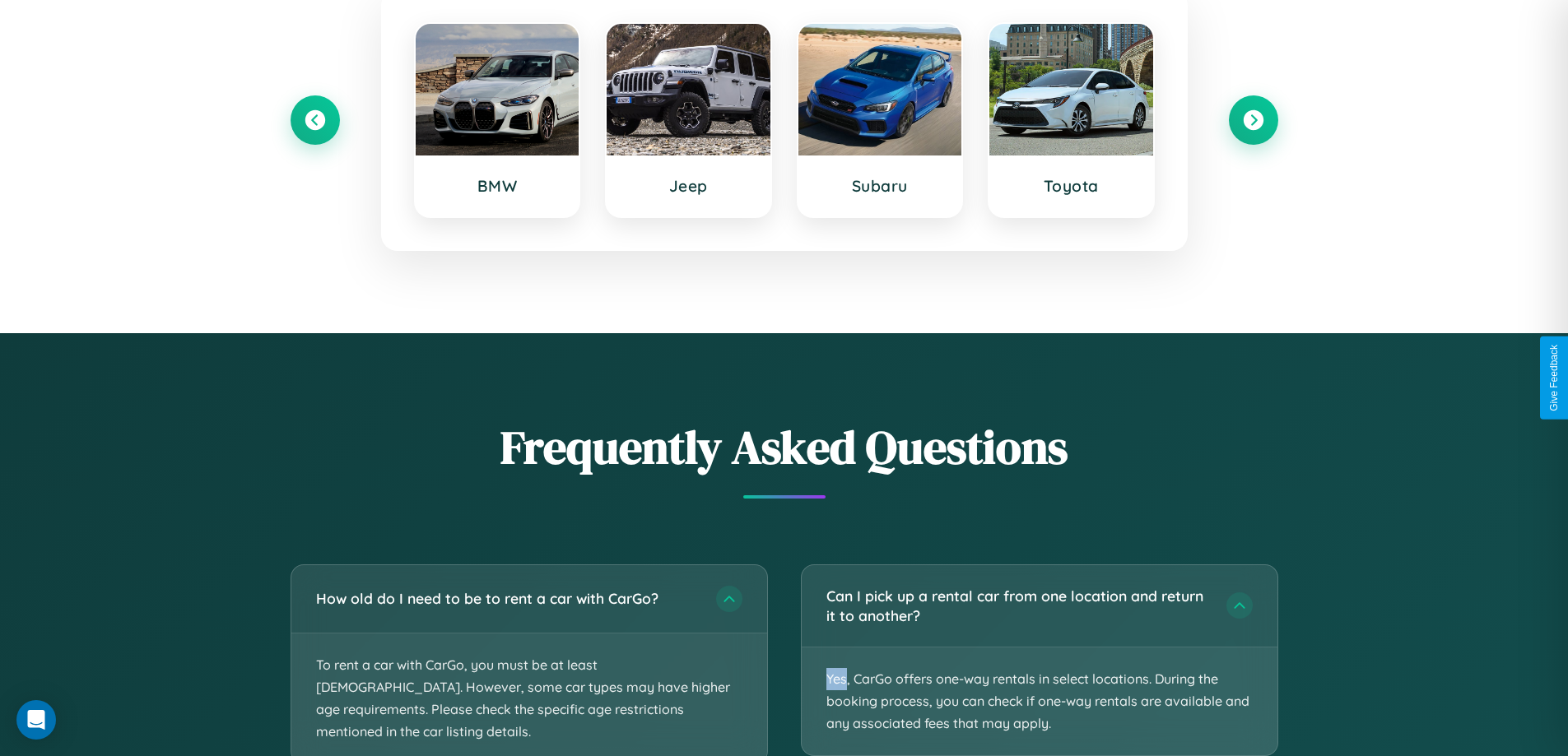
scroll to position [0, 0]
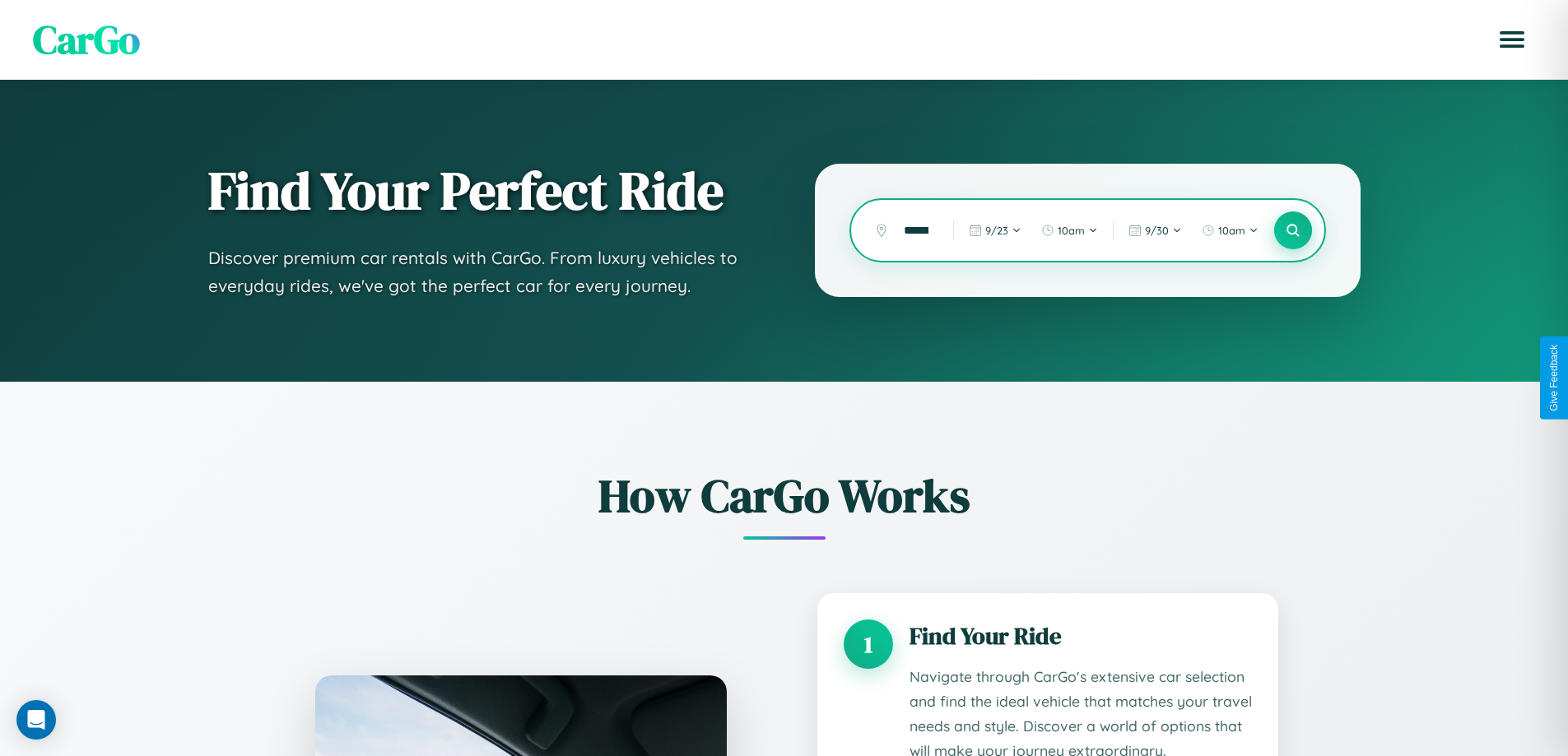
click at [1292, 230] on icon at bounding box center [1292, 230] width 16 height 16
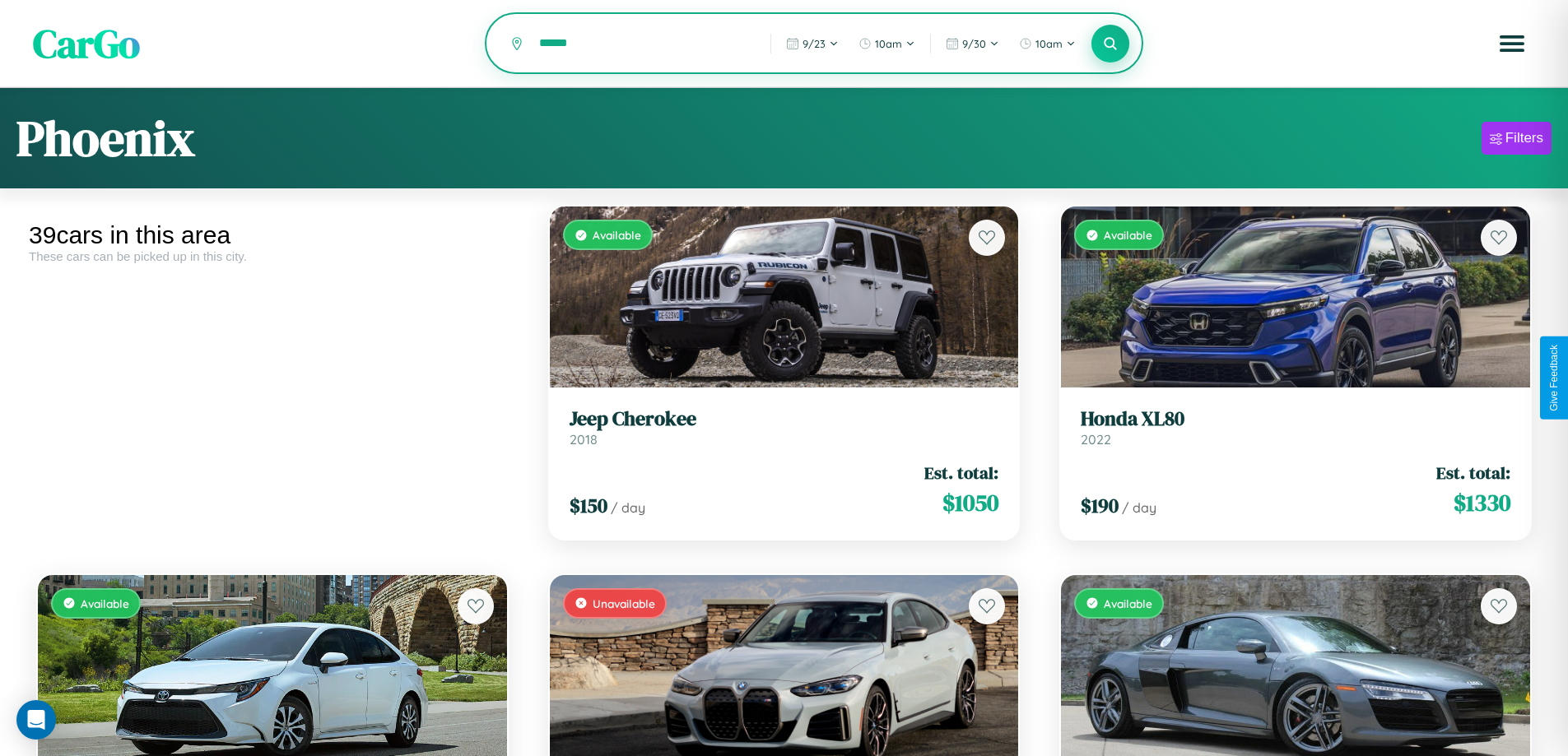
type input "******"
click at [1110, 44] on icon at bounding box center [1111, 43] width 16 height 16
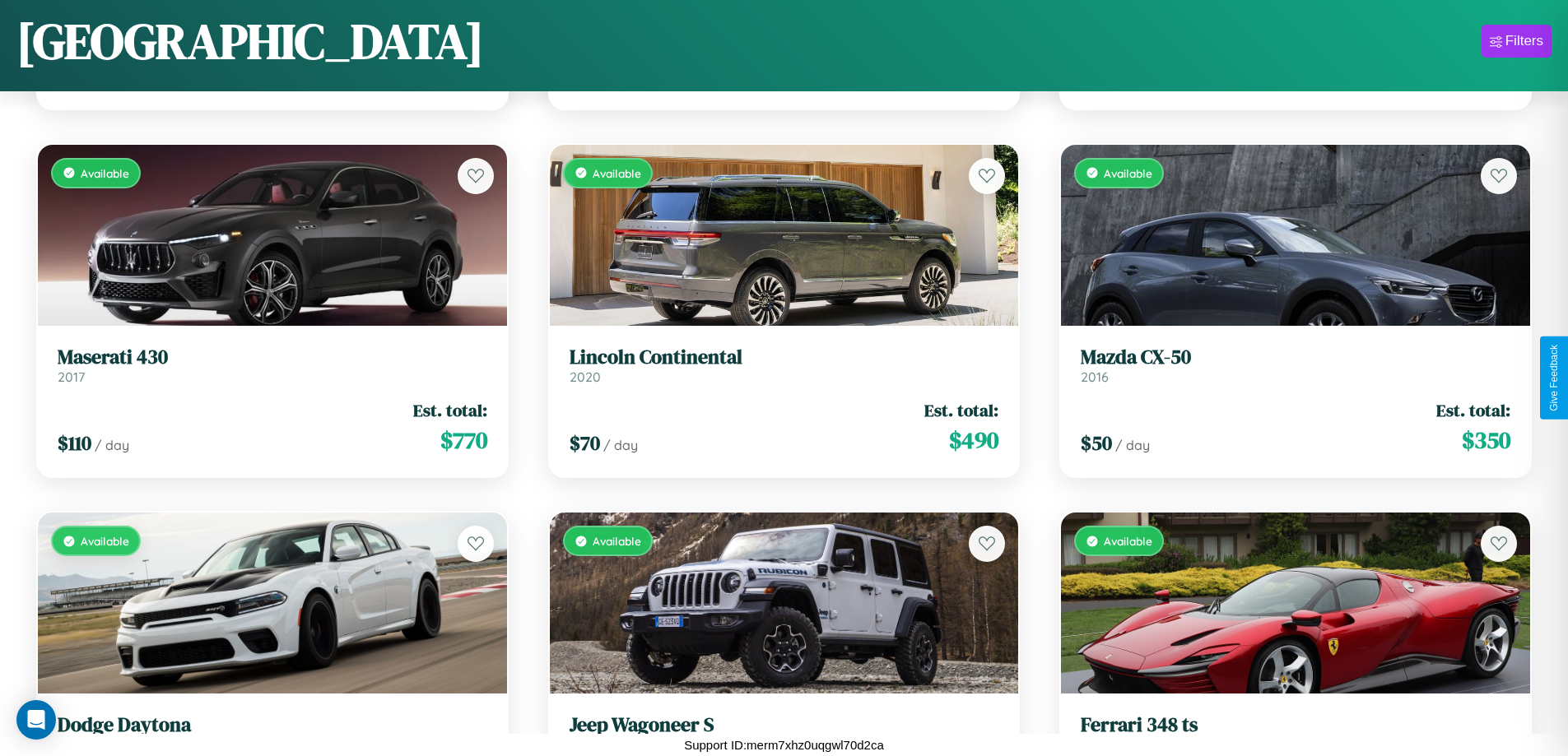
scroll to position [3180, 0]
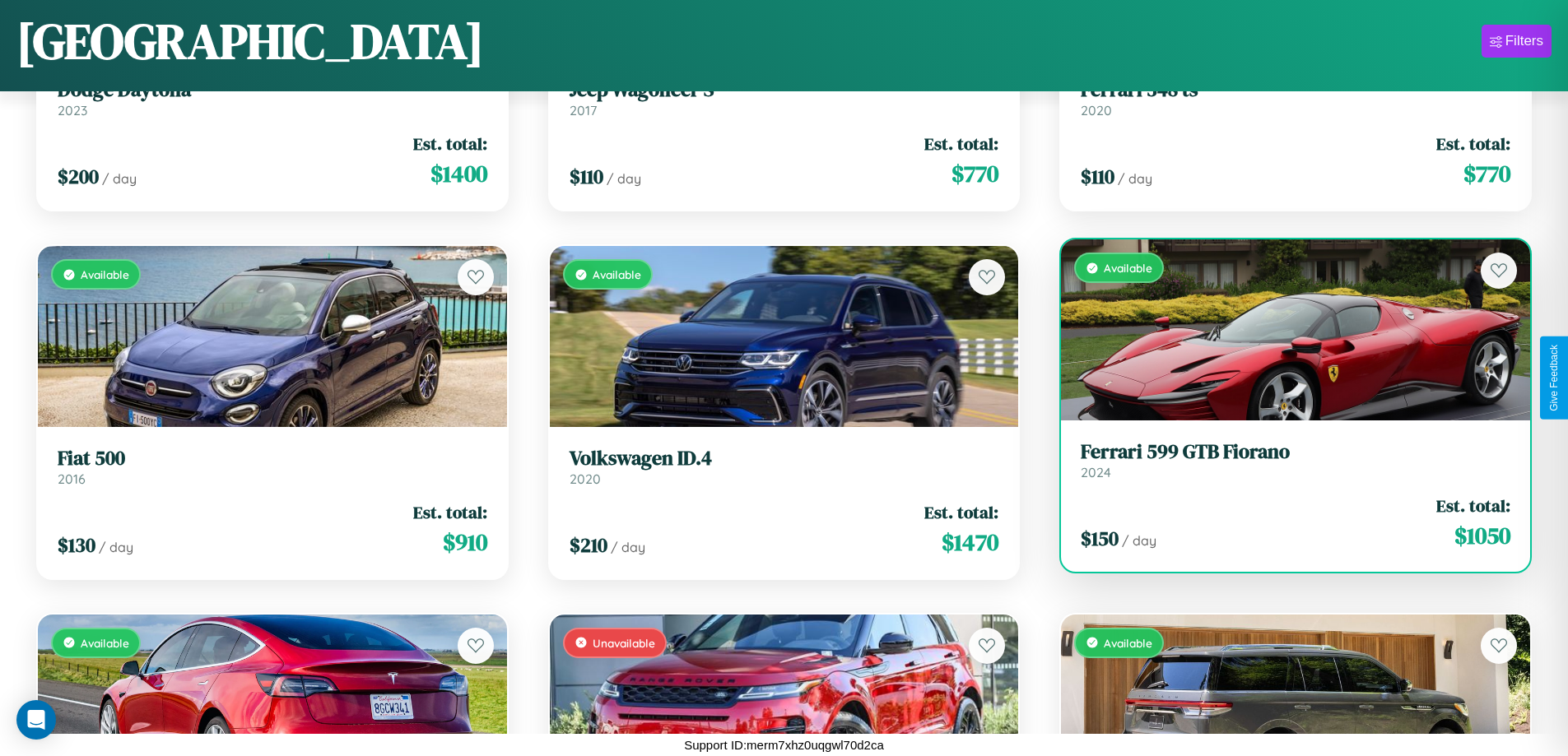
click at [1285, 467] on link "Ferrari 599 GTB Fiorano 2024" at bounding box center [1295, 460] width 430 height 41
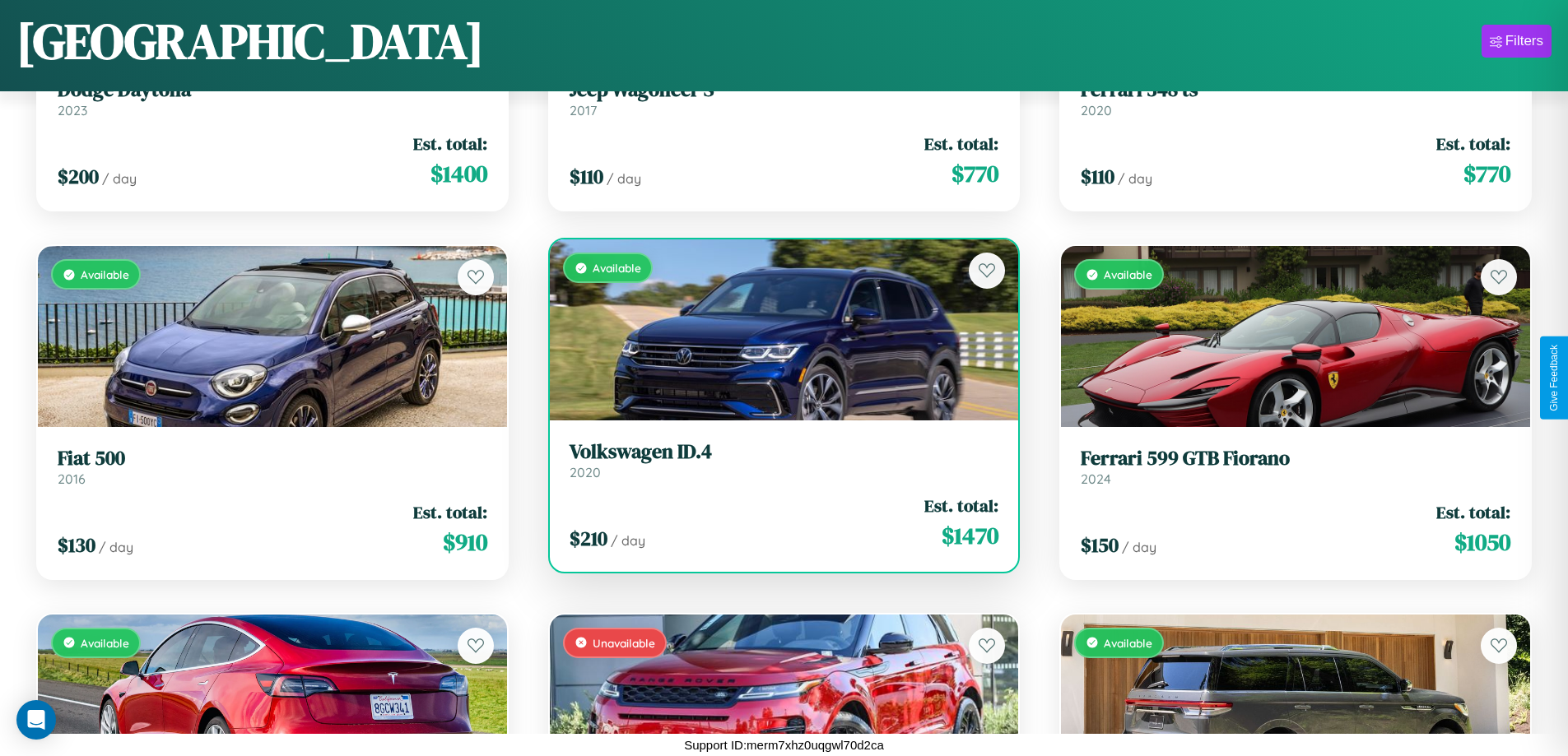
scroll to position [2442, 0]
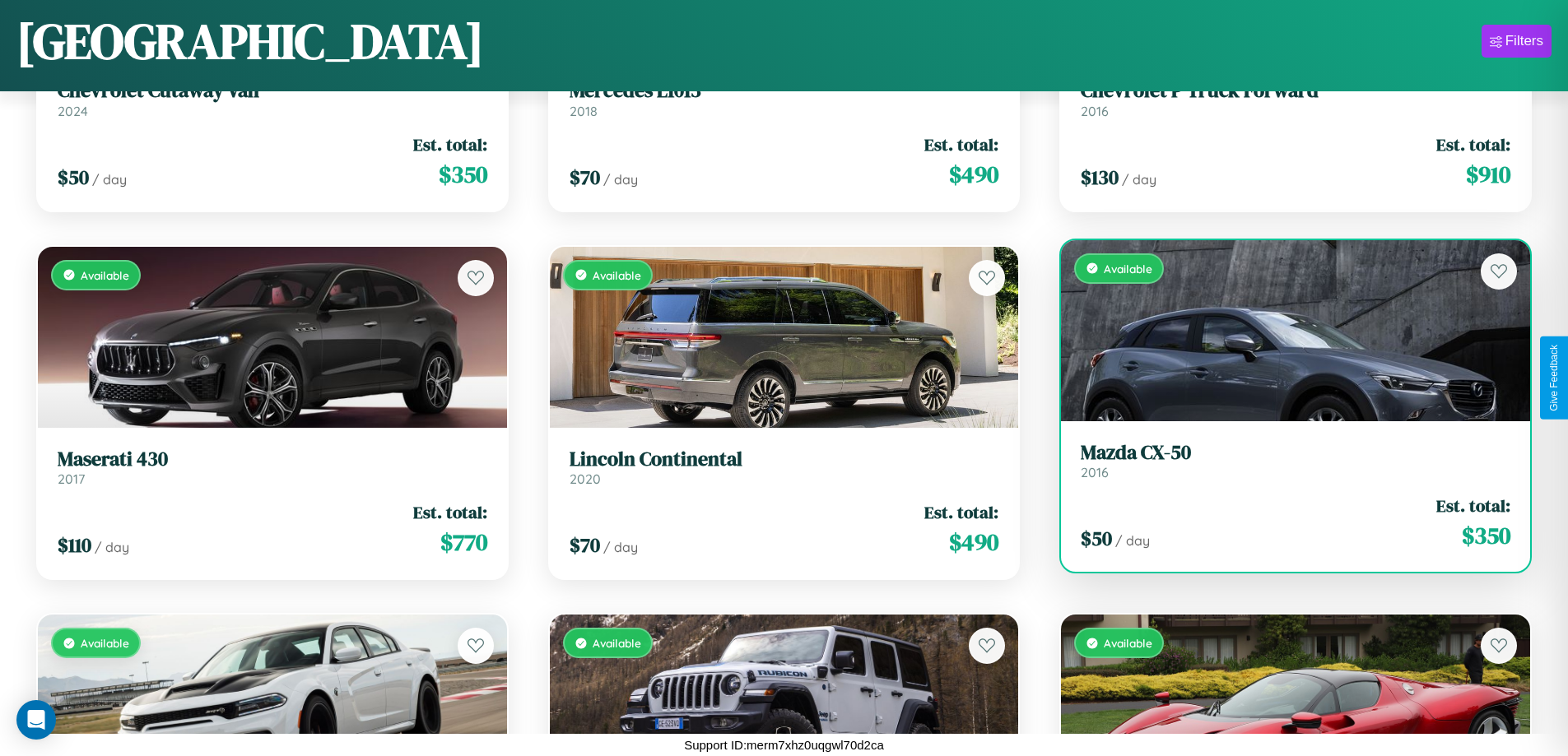
click at [1285, 460] on h3 "Mazda CX-50" at bounding box center [1295, 453] width 430 height 24
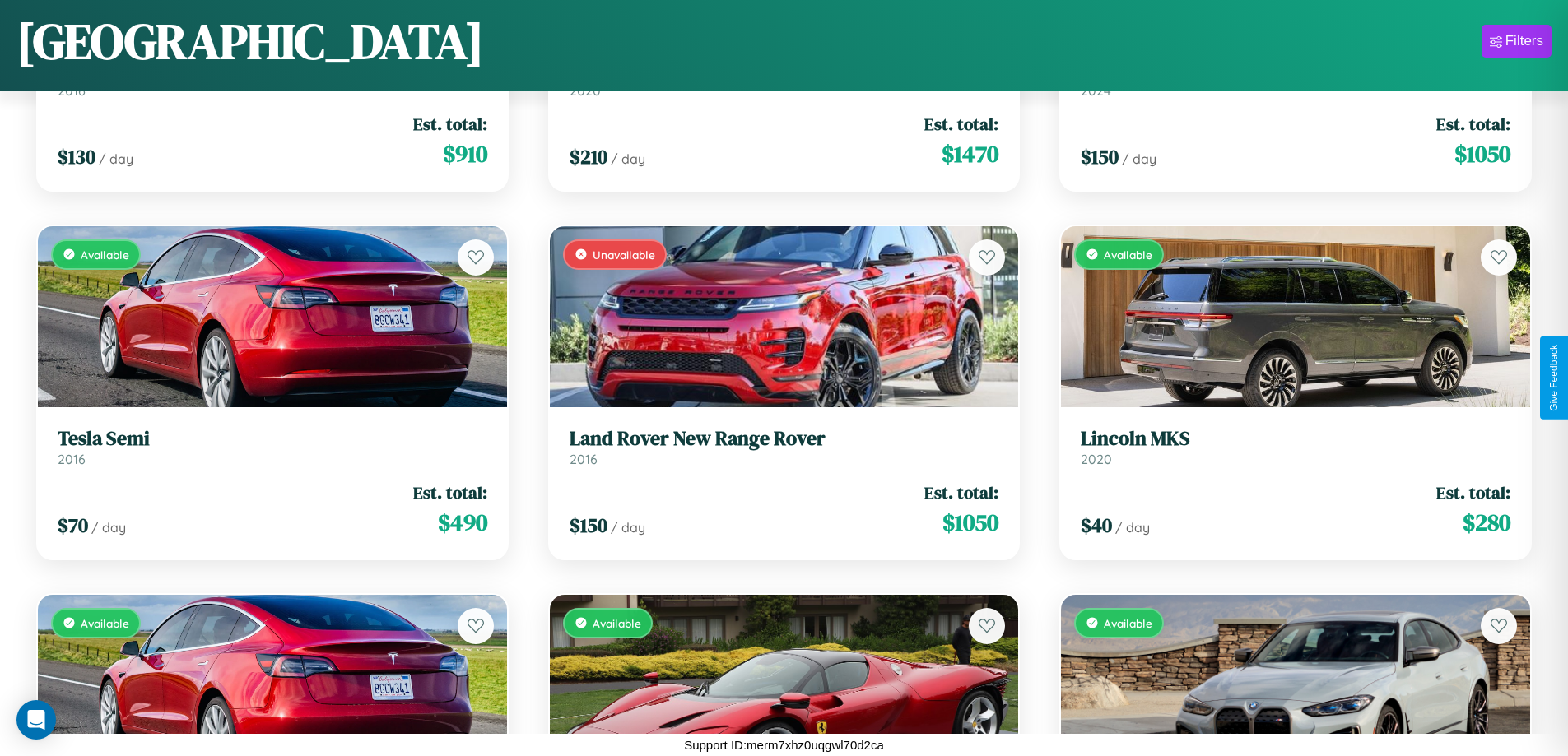
scroll to position [5760, 0]
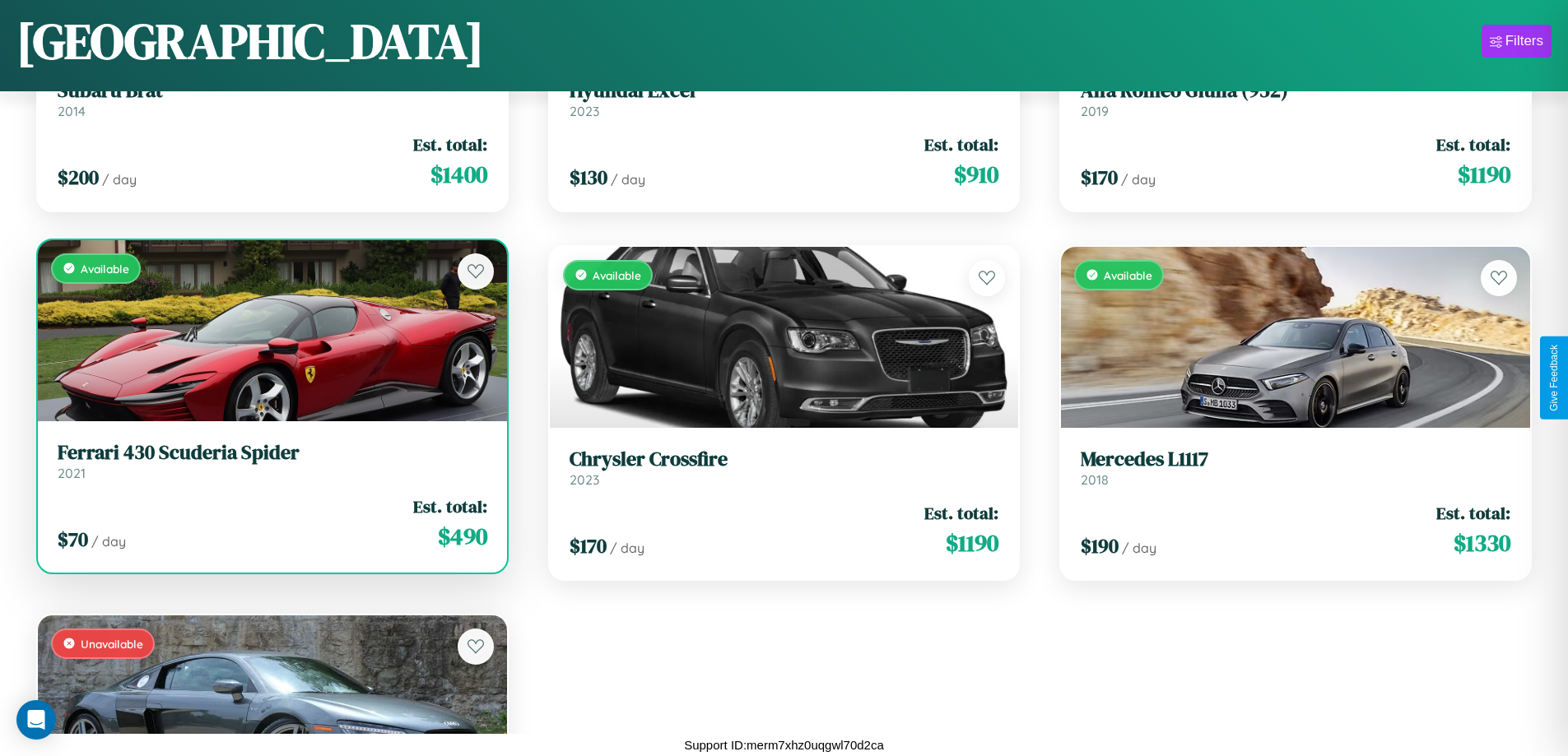
click at [270, 468] on link "Ferrari 430 Scuderia Spider 2021" at bounding box center [272, 461] width 430 height 41
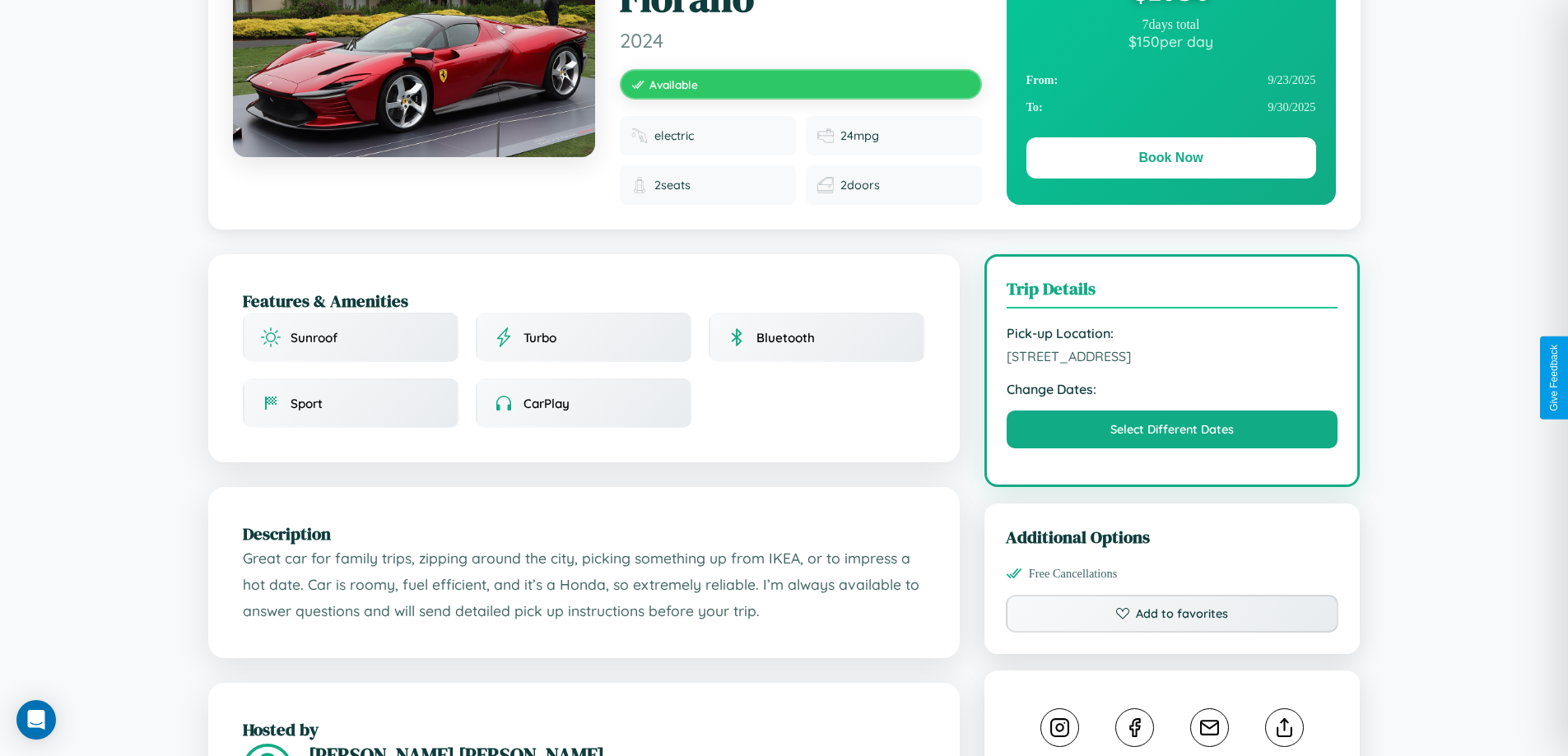
scroll to position [440, 0]
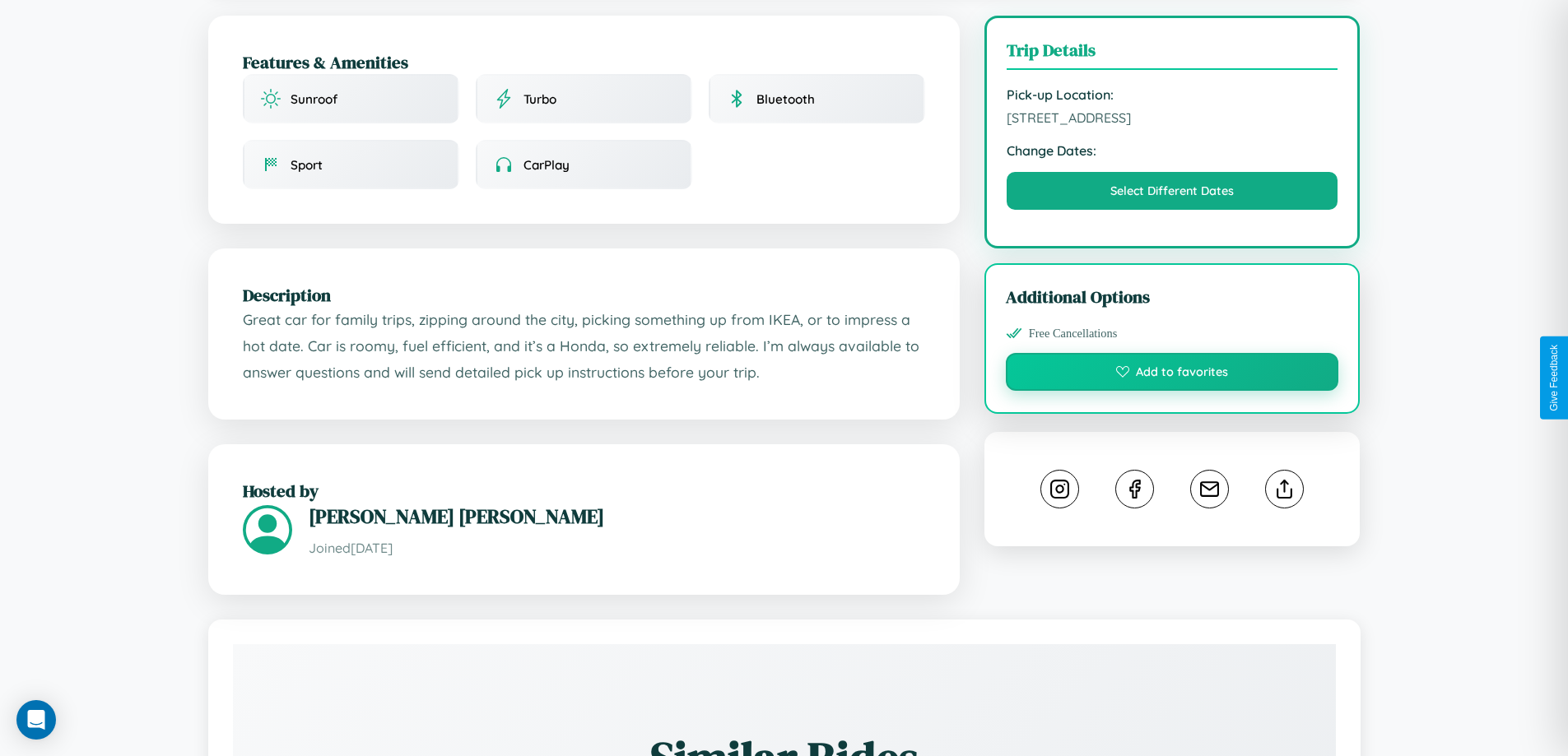
click at [1172, 375] on button "Add to favorites" at bounding box center [1172, 372] width 333 height 38
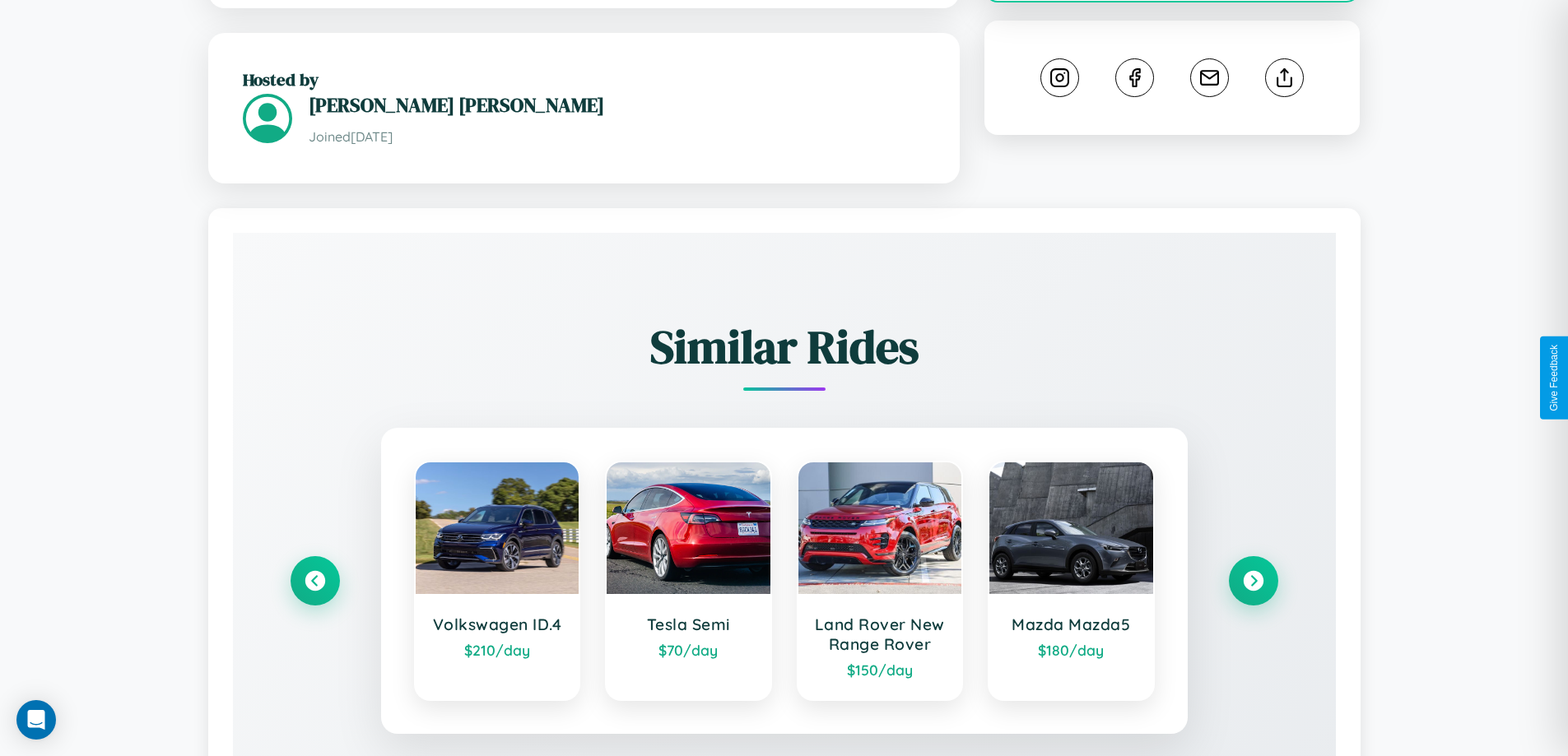
scroll to position [978, 0]
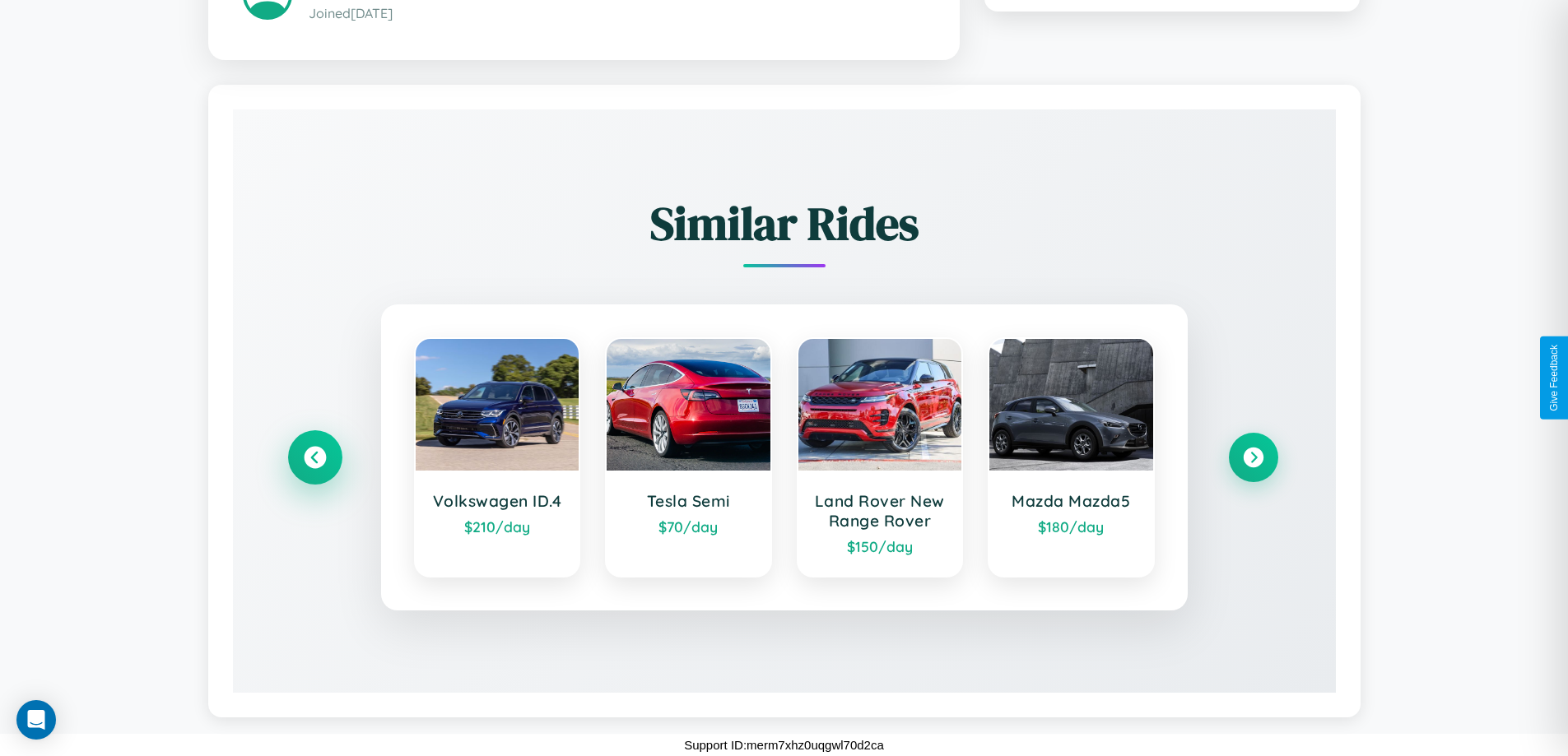
click at [314, 457] on icon at bounding box center [315, 458] width 22 height 22
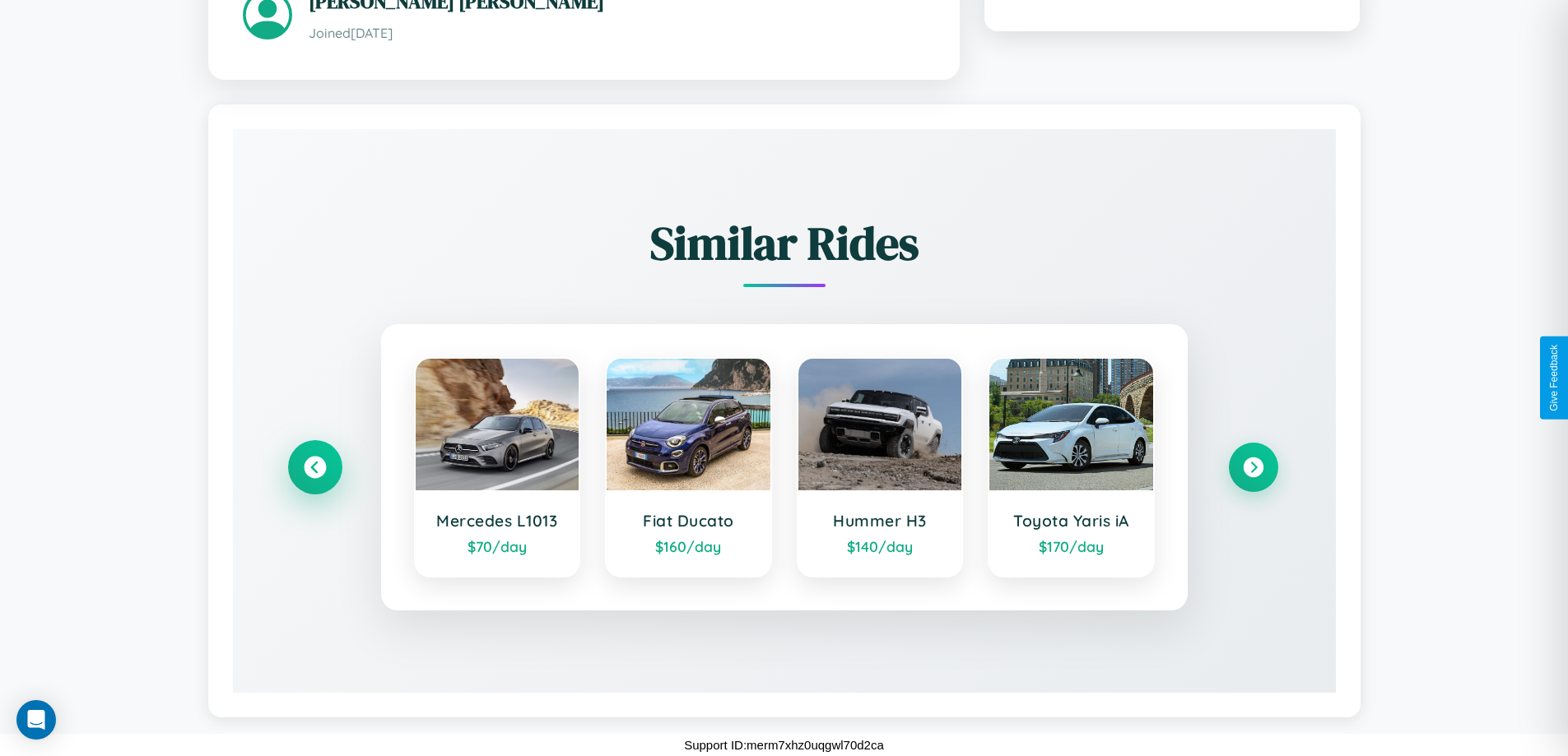
scroll to position [958, 0]
click at [1253, 467] on icon at bounding box center [1253, 468] width 22 height 22
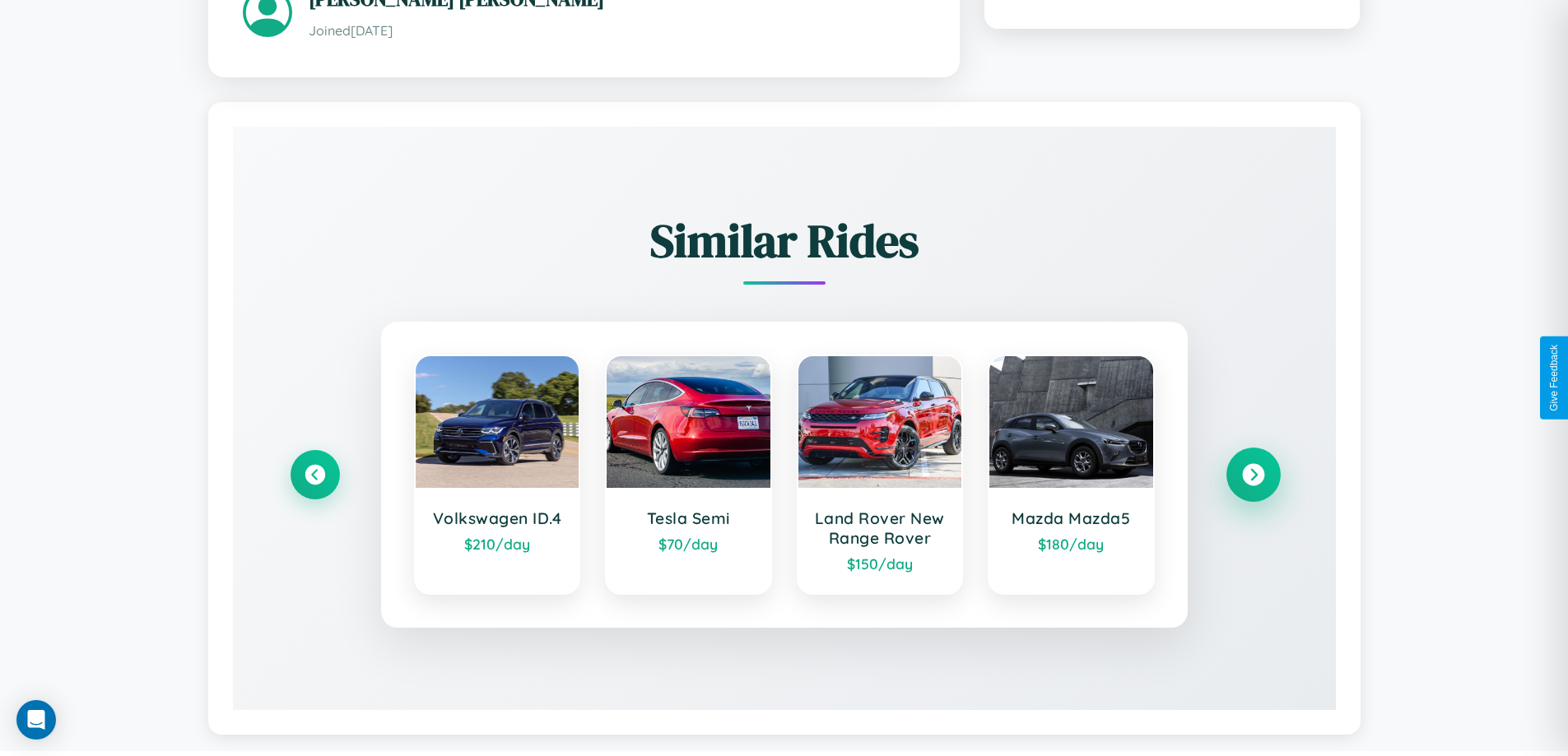
click at [1253, 477] on icon at bounding box center [1253, 475] width 22 height 22
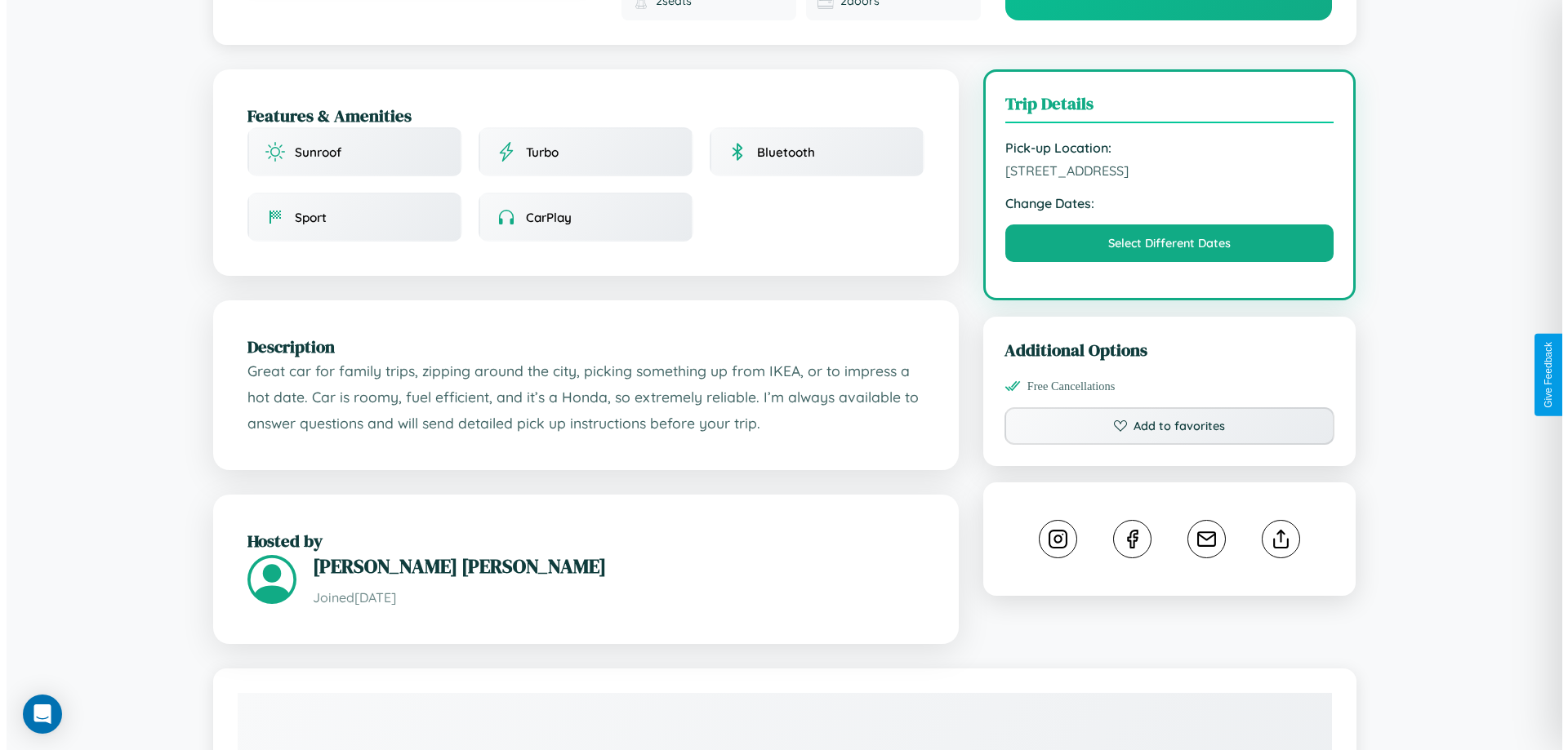
scroll to position [0, 0]
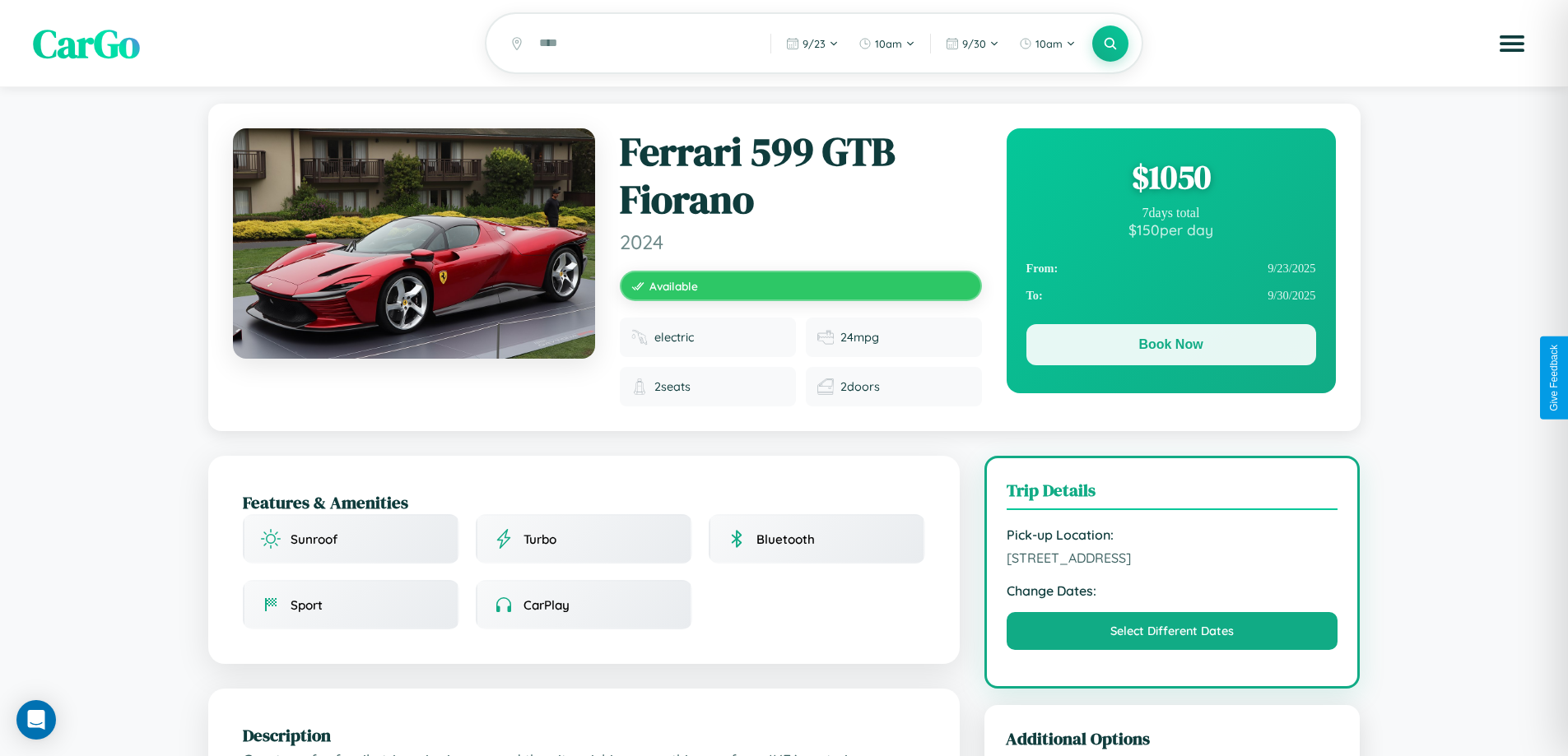
click at [1171, 348] on button "Book Now" at bounding box center [1171, 345] width 290 height 42
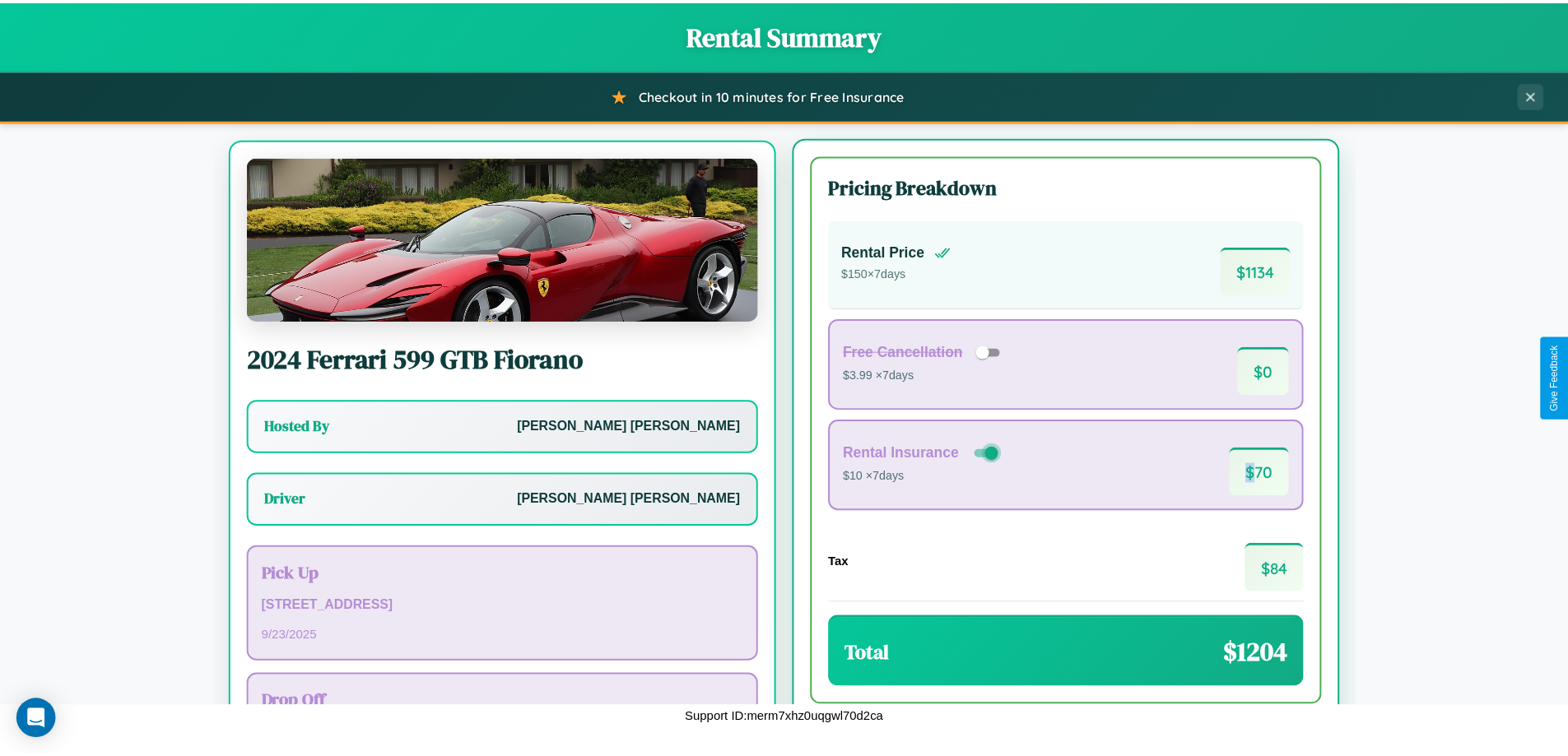
scroll to position [76, 0]
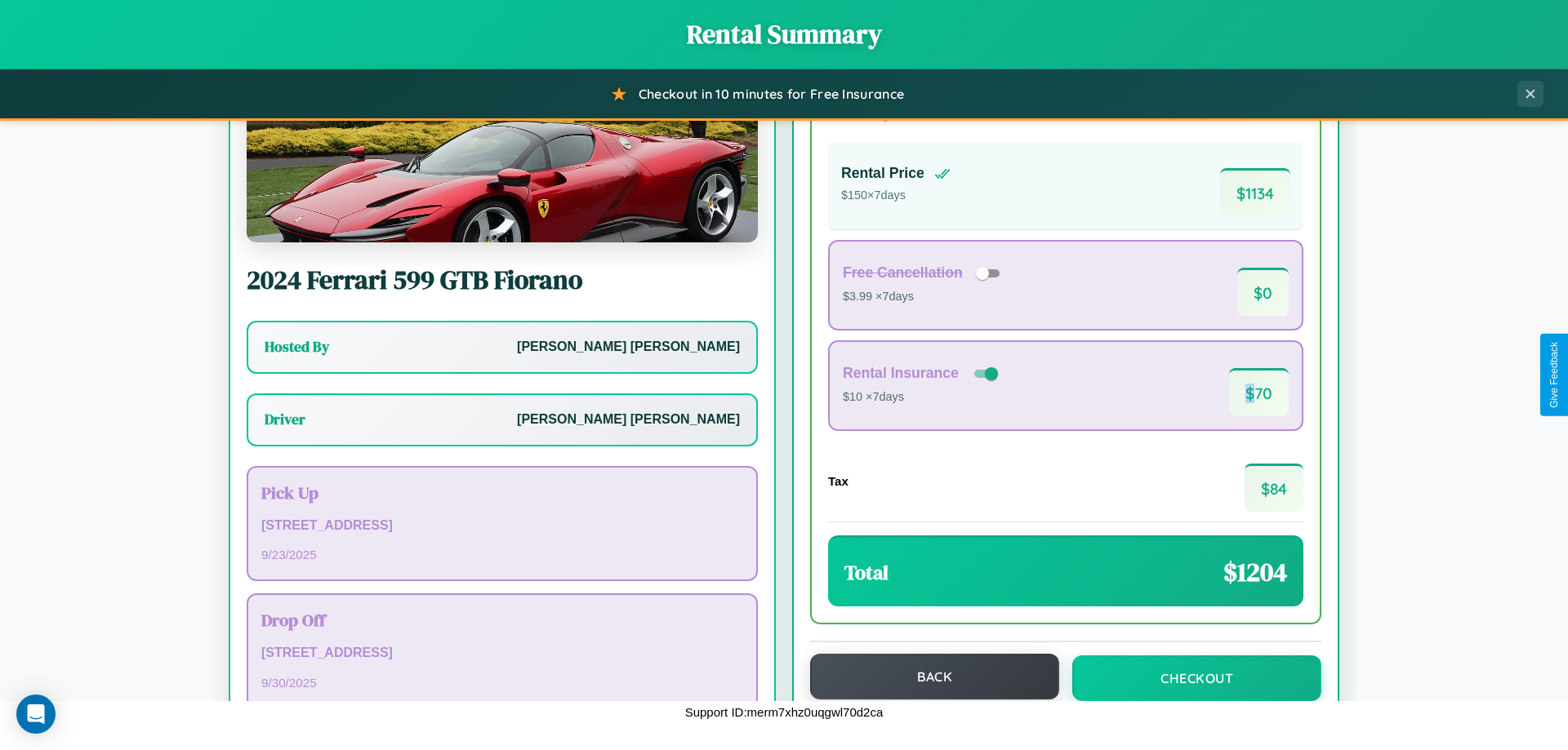
click at [927, 677] on button "Back" at bounding box center [935, 677] width 249 height 45
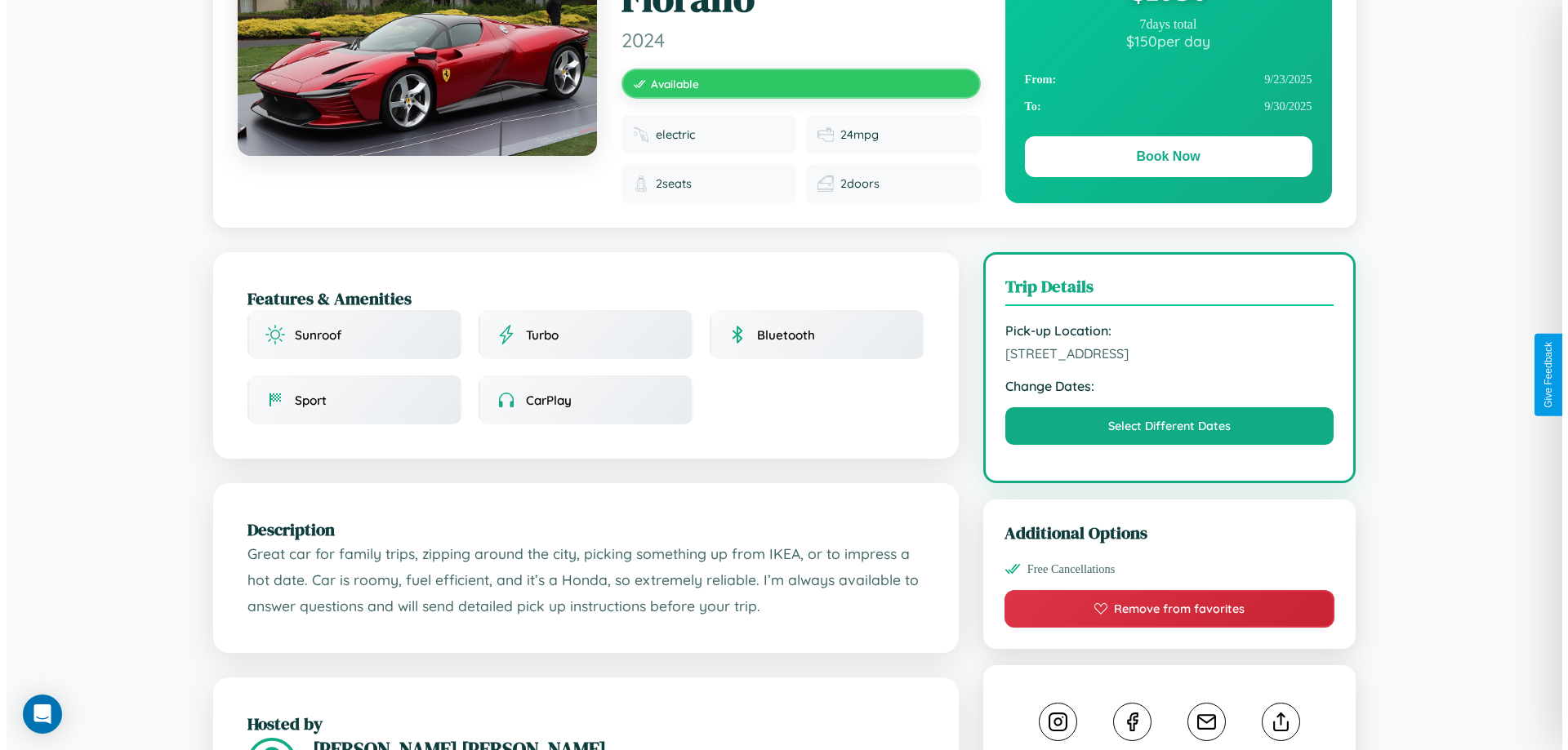
scroll to position [437, 0]
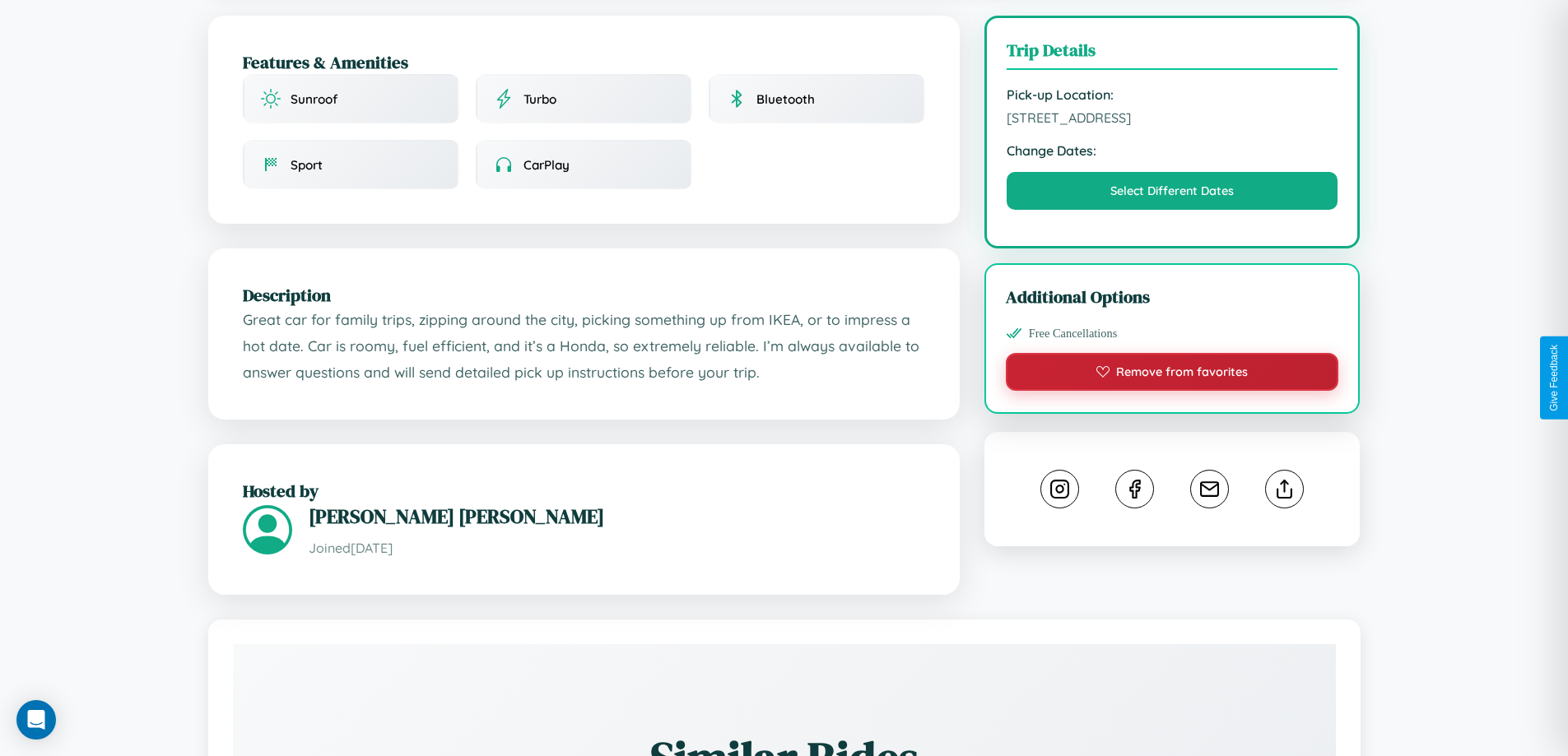
click at [1172, 375] on button "Remove from favorites" at bounding box center [1172, 372] width 333 height 38
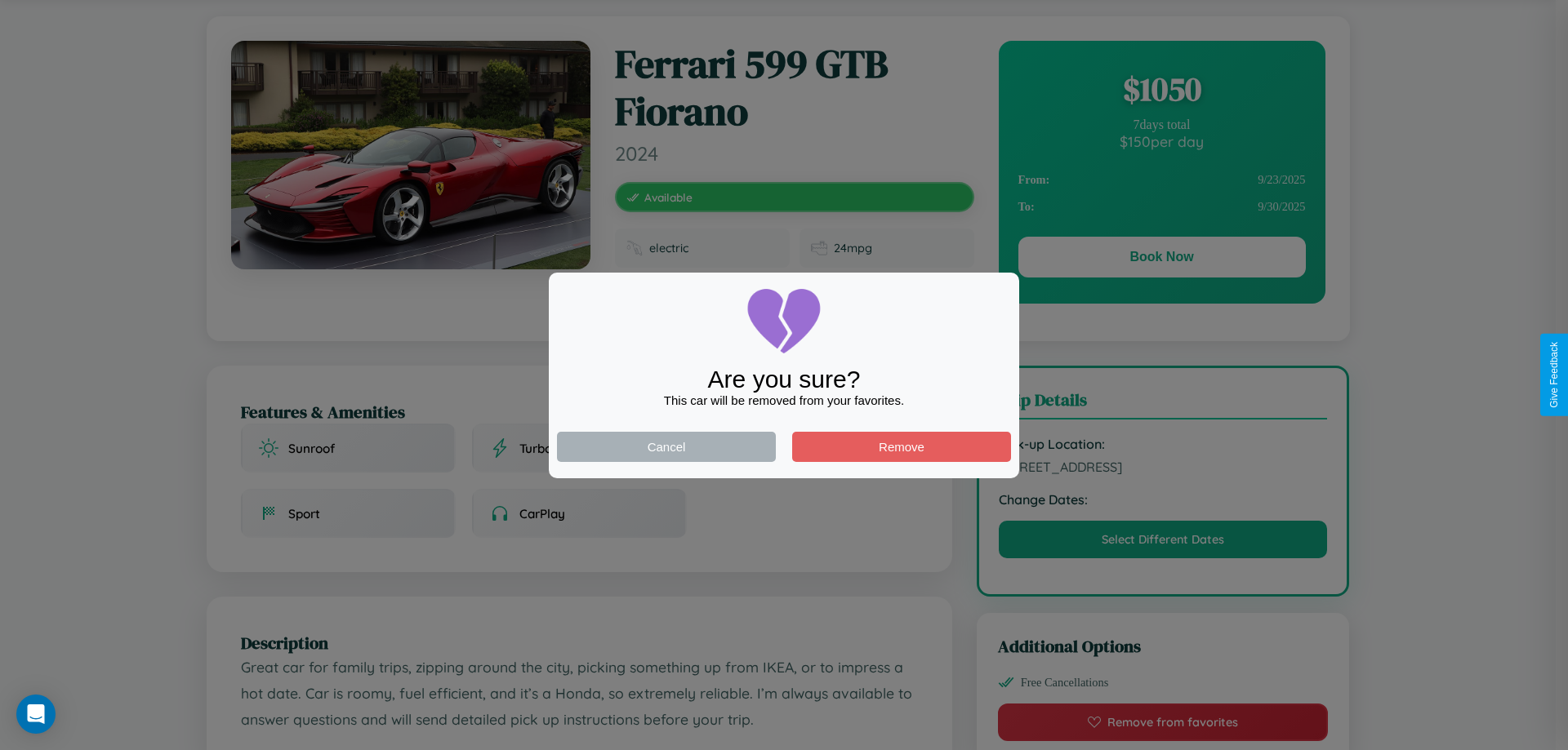
scroll to position [0, 0]
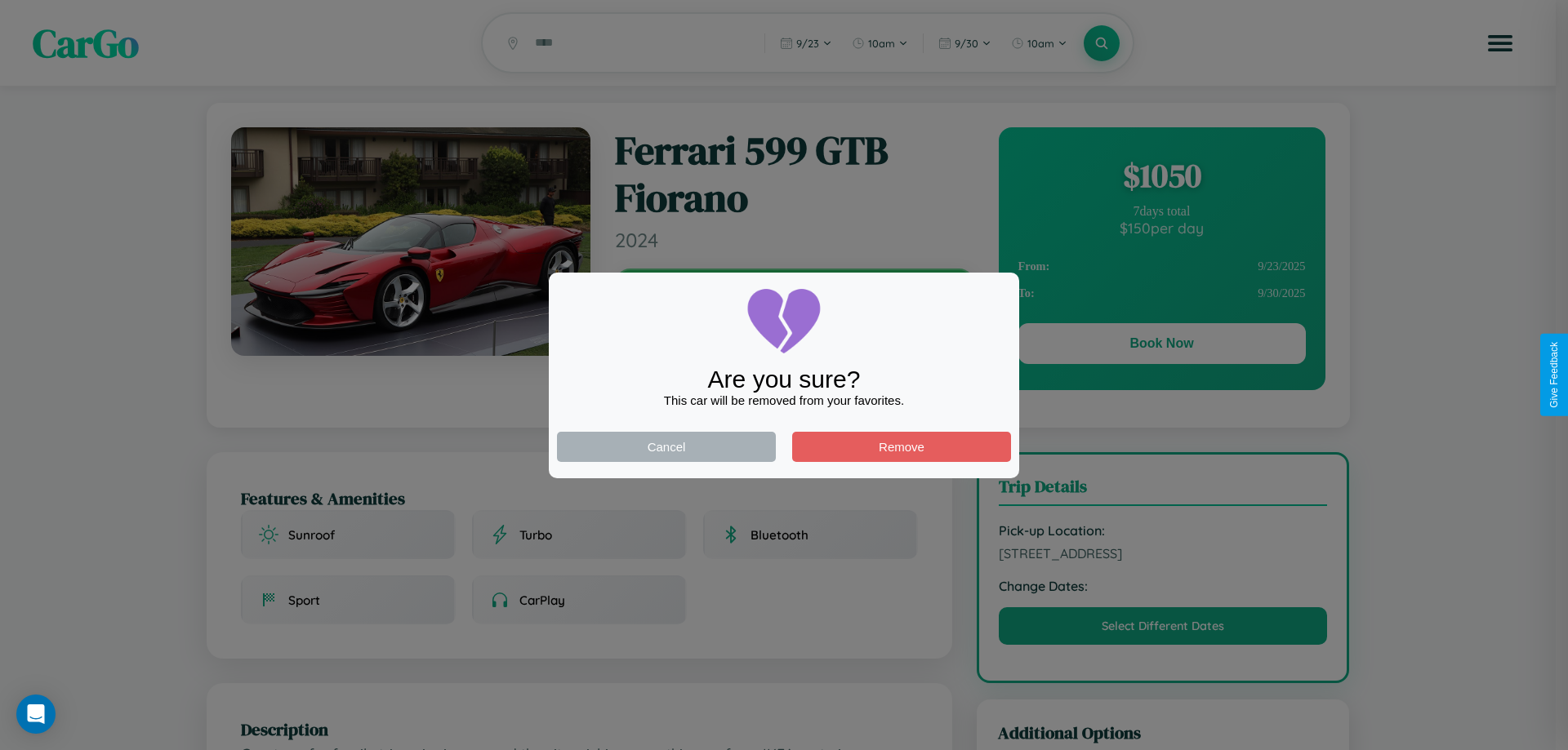
click at [1162, 346] on div at bounding box center [784, 375] width 1568 height 750
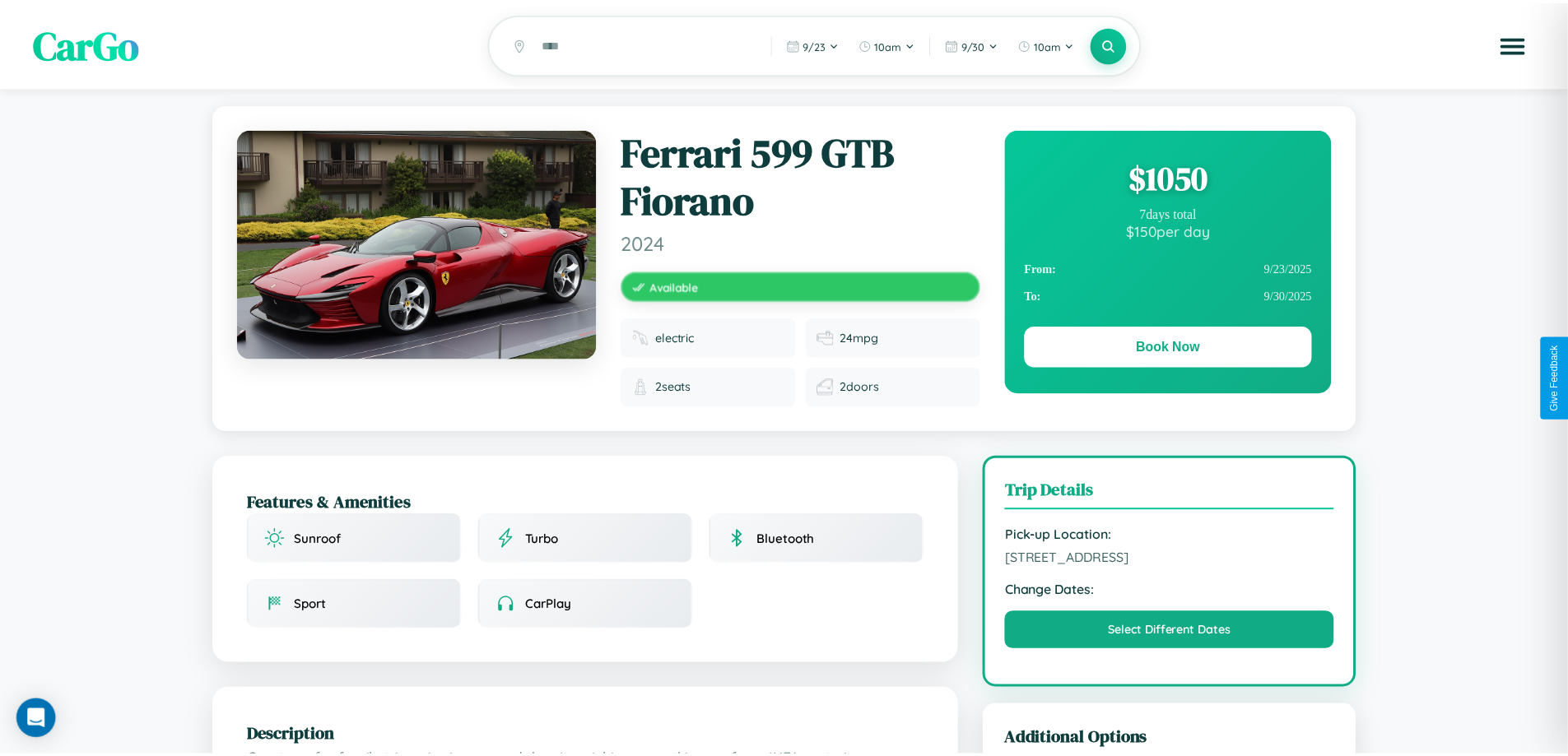
scroll to position [440, 0]
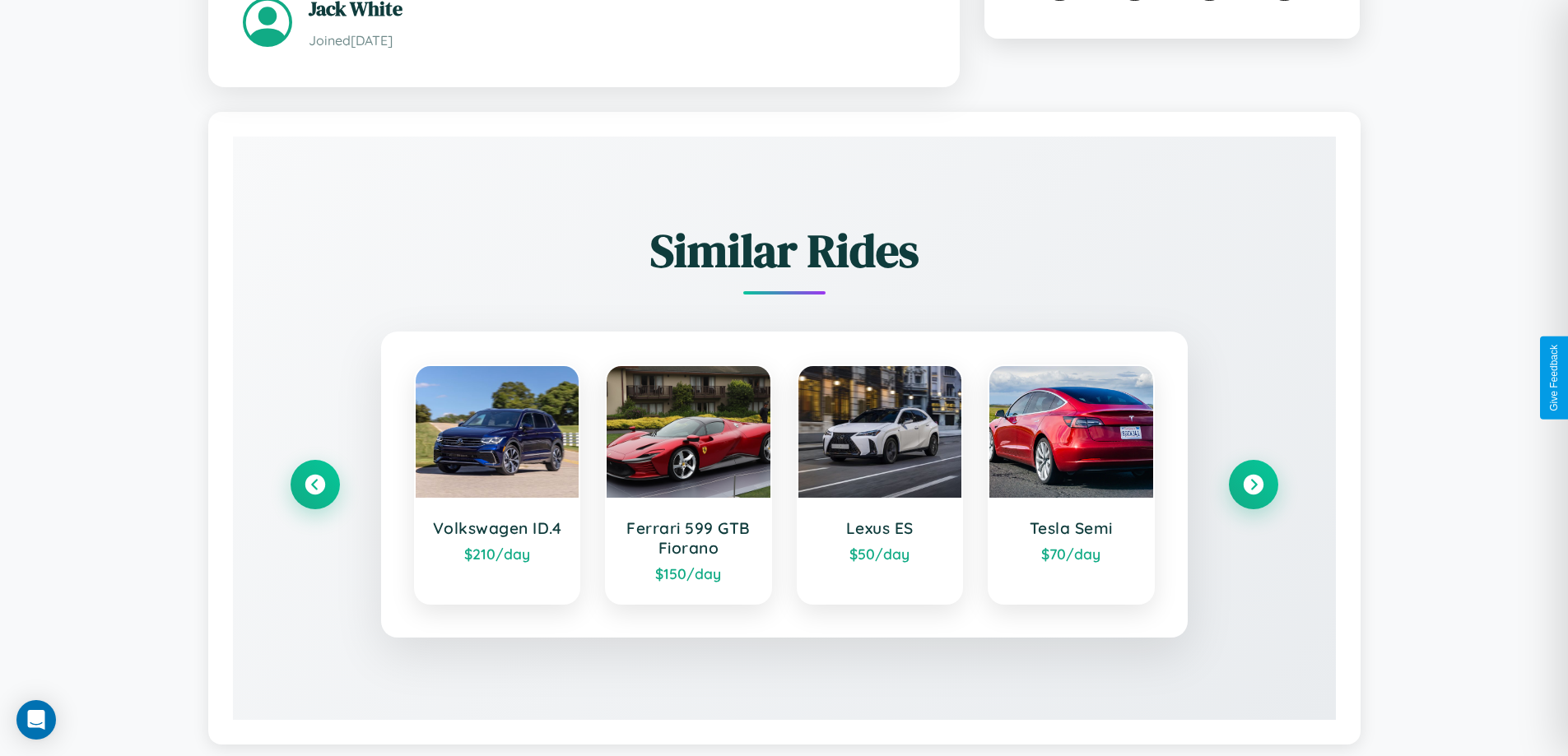
scroll to position [965, 0]
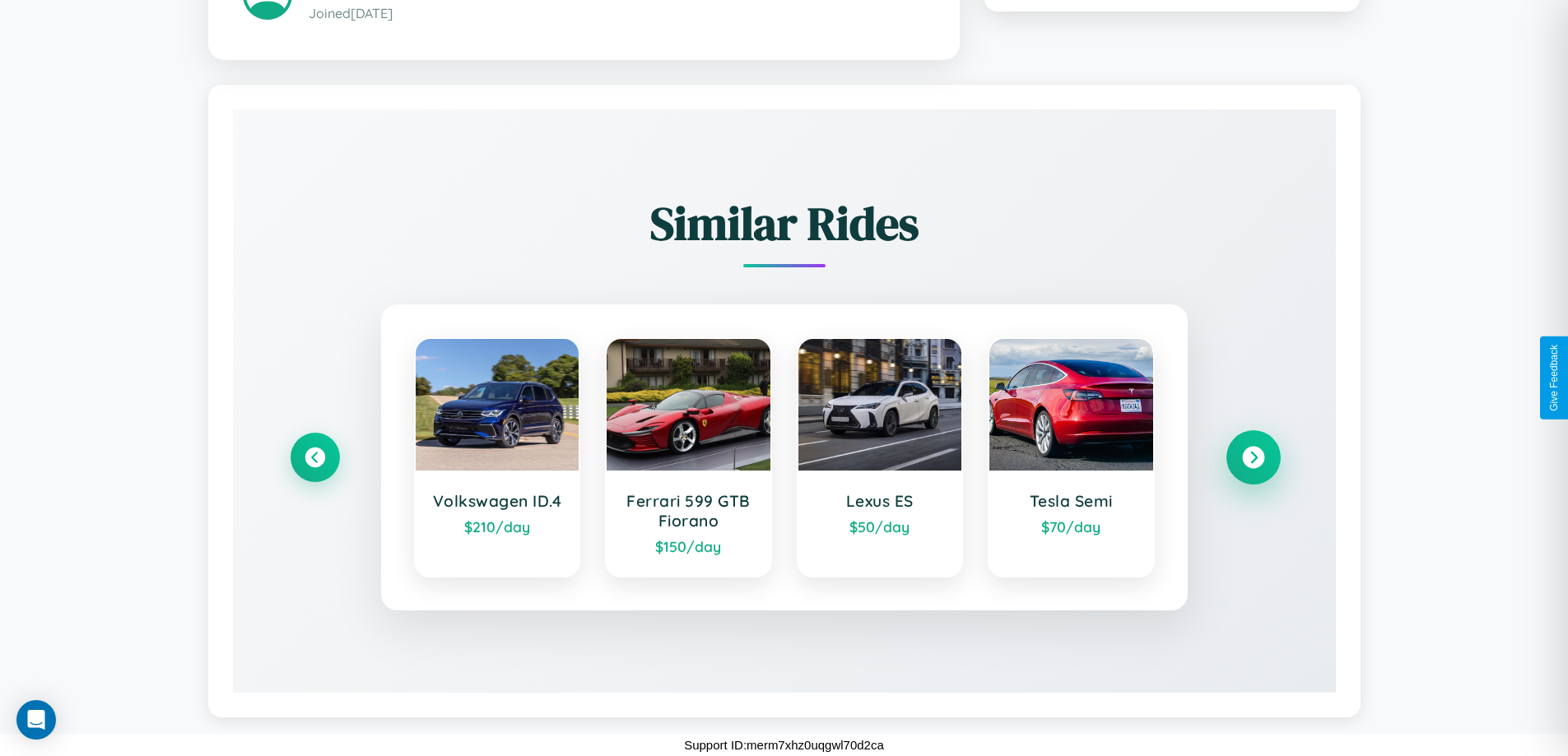
click at [1253, 457] on icon at bounding box center [1253, 457] width 22 height 22
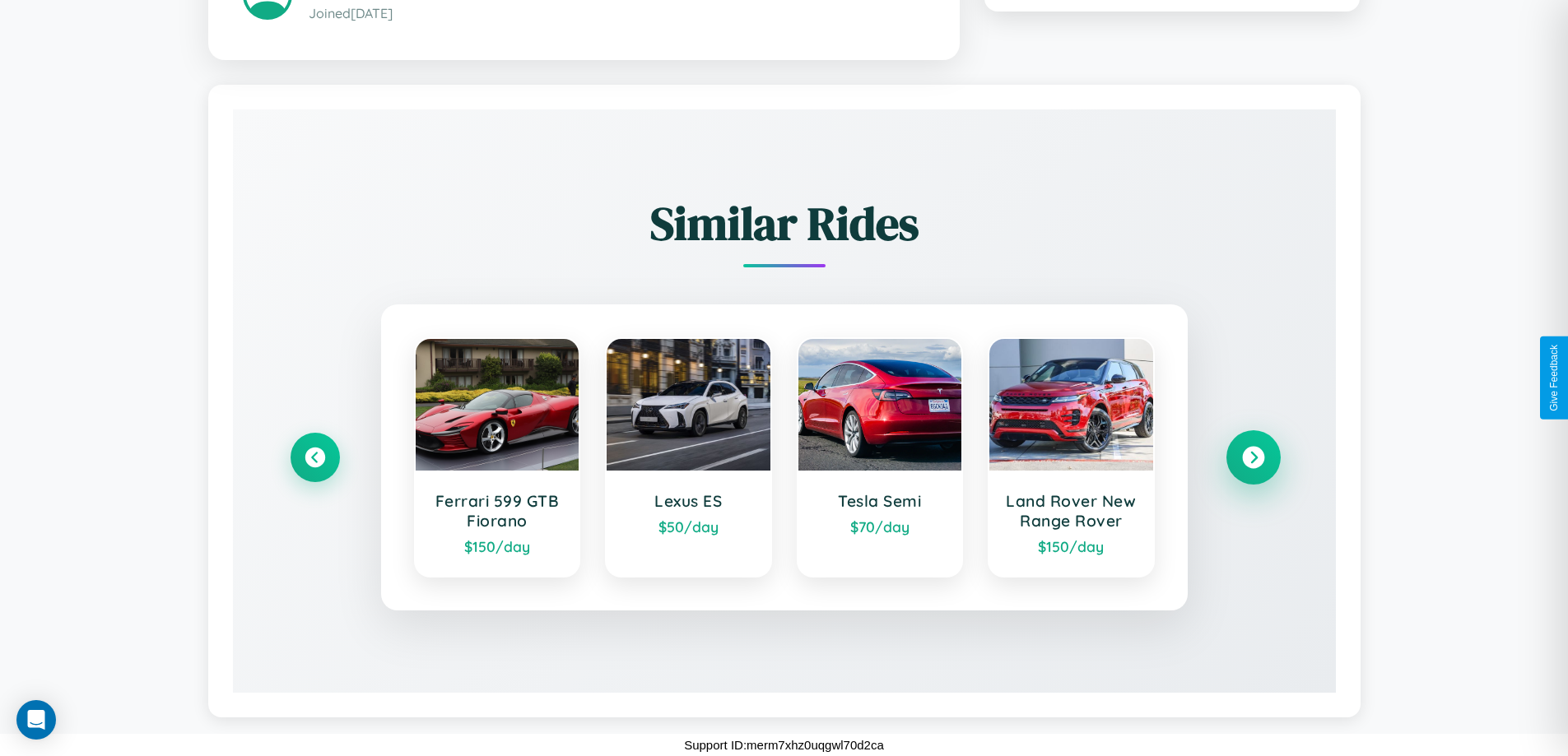
click at [1253, 457] on icon at bounding box center [1253, 457] width 22 height 22
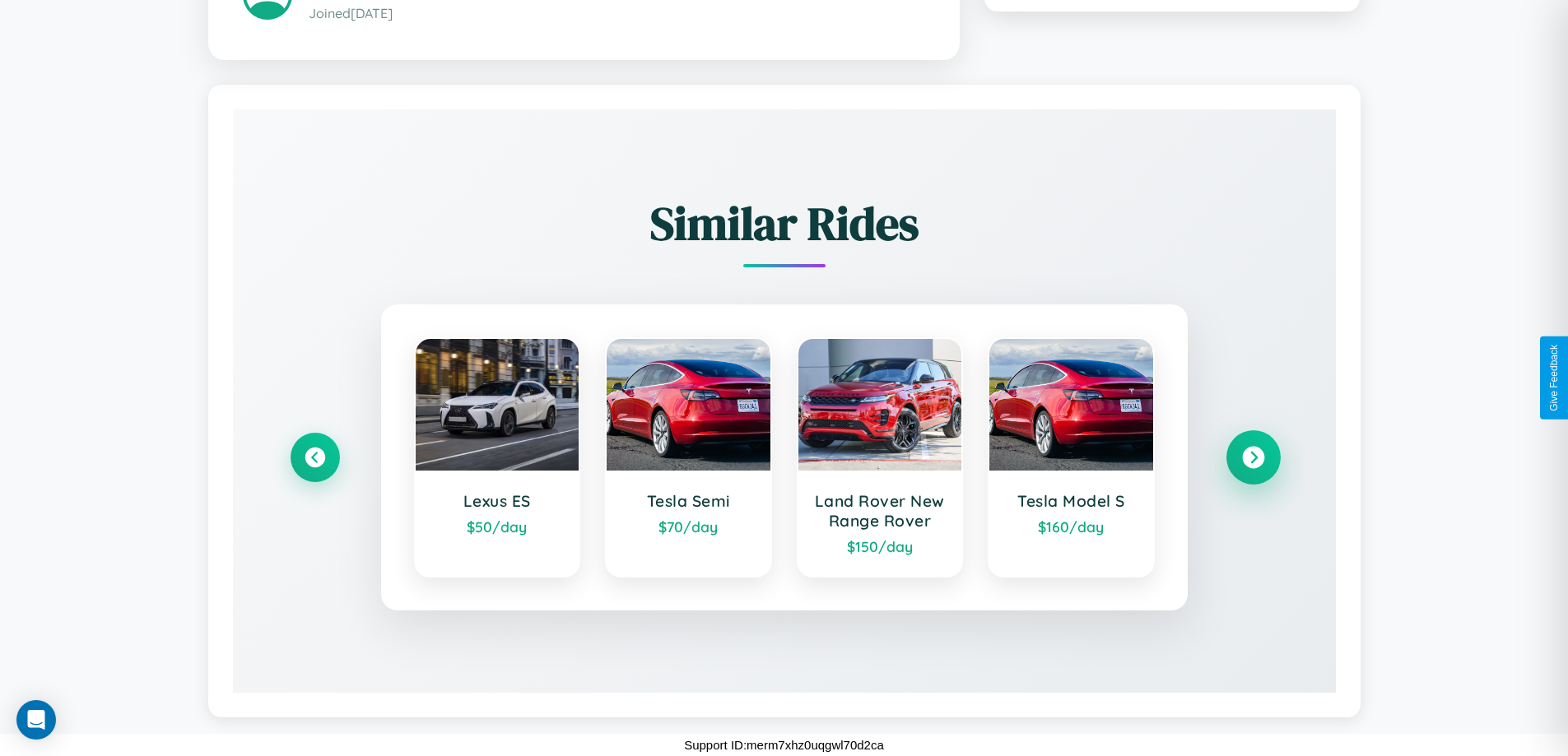
click at [1253, 457] on icon at bounding box center [1253, 457] width 22 height 22
